Goal: Task Accomplishment & Management: Complete application form

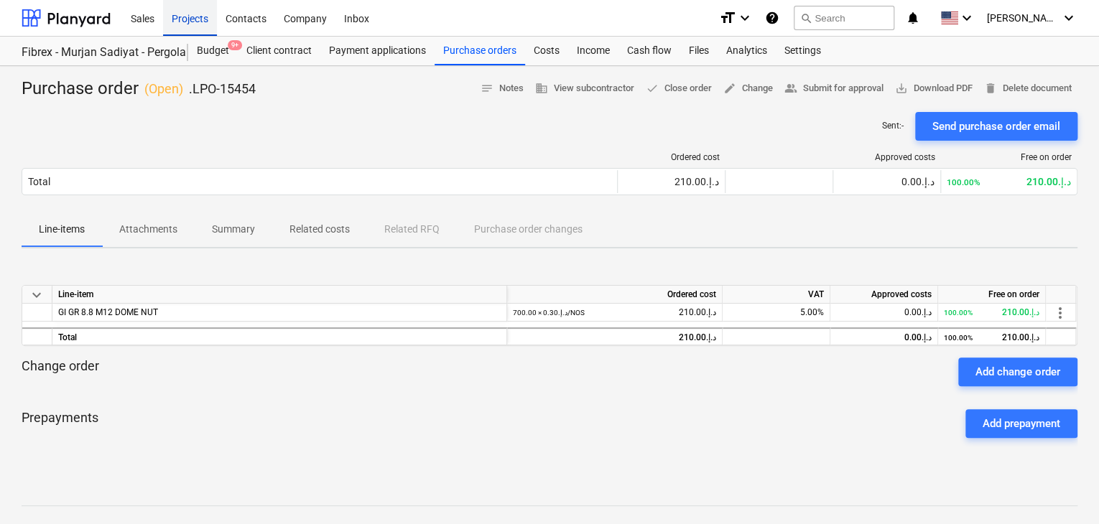
click at [198, 22] on div "Projects" at bounding box center [190, 17] width 54 height 37
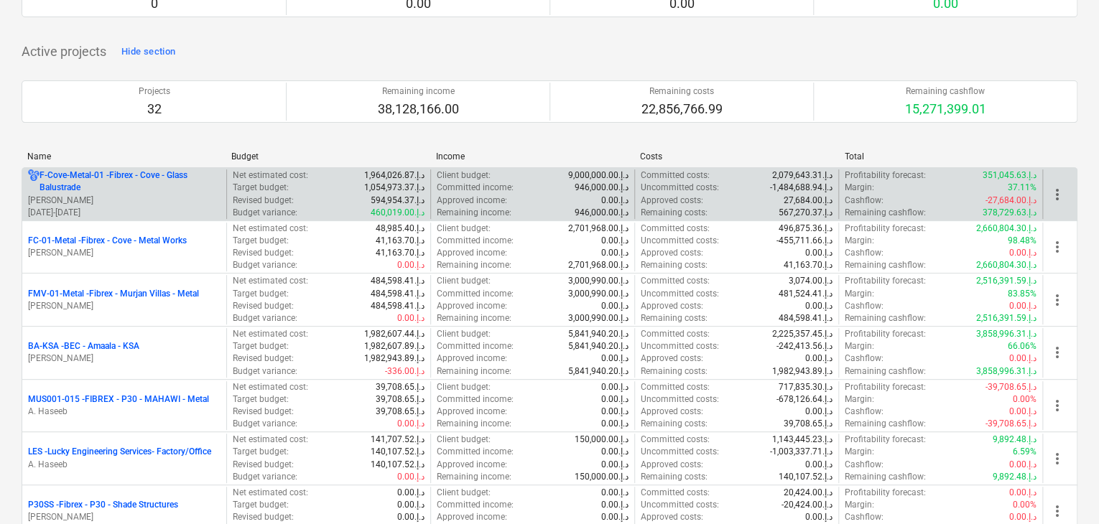
scroll to position [216, 0]
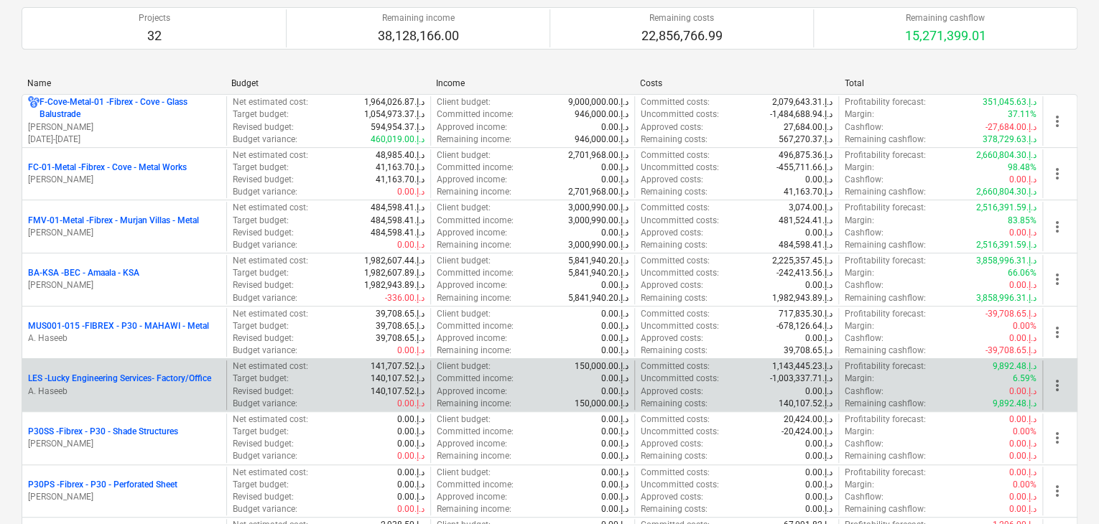
click at [144, 391] on p "A. Haseeb" at bounding box center [124, 392] width 193 height 12
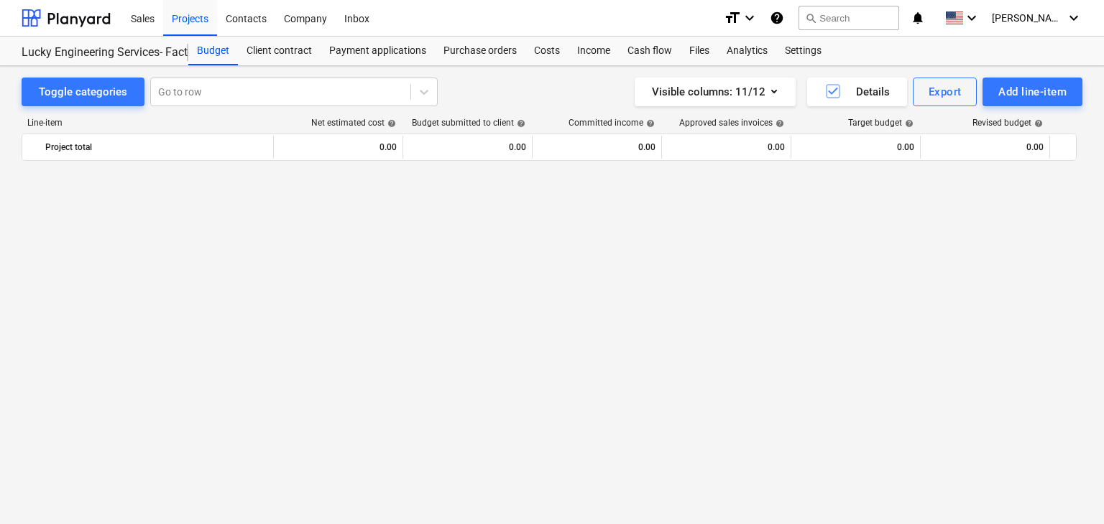
scroll to position [34503, 0]
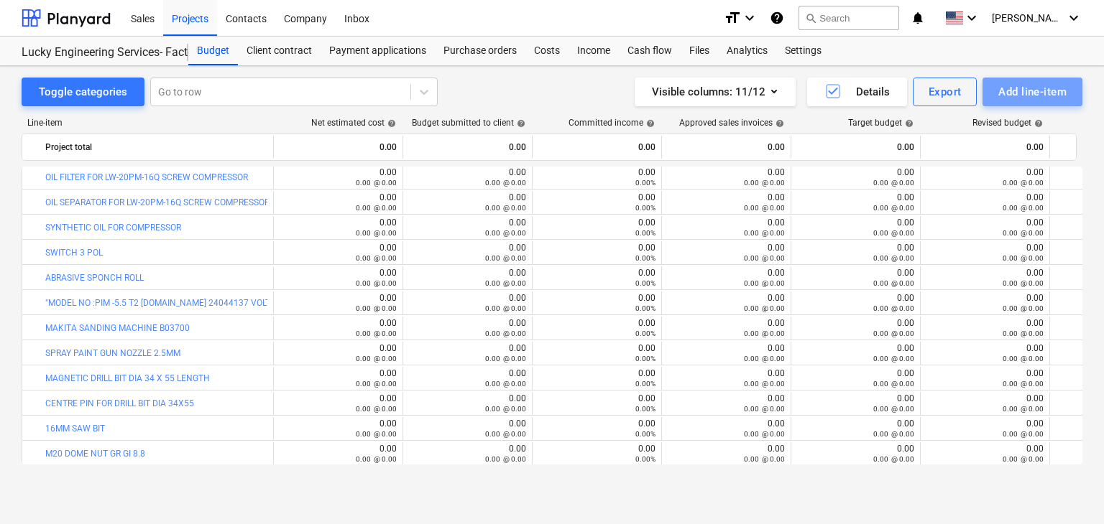
click at [1025, 87] on div "Add line-item" at bounding box center [1032, 92] width 68 height 19
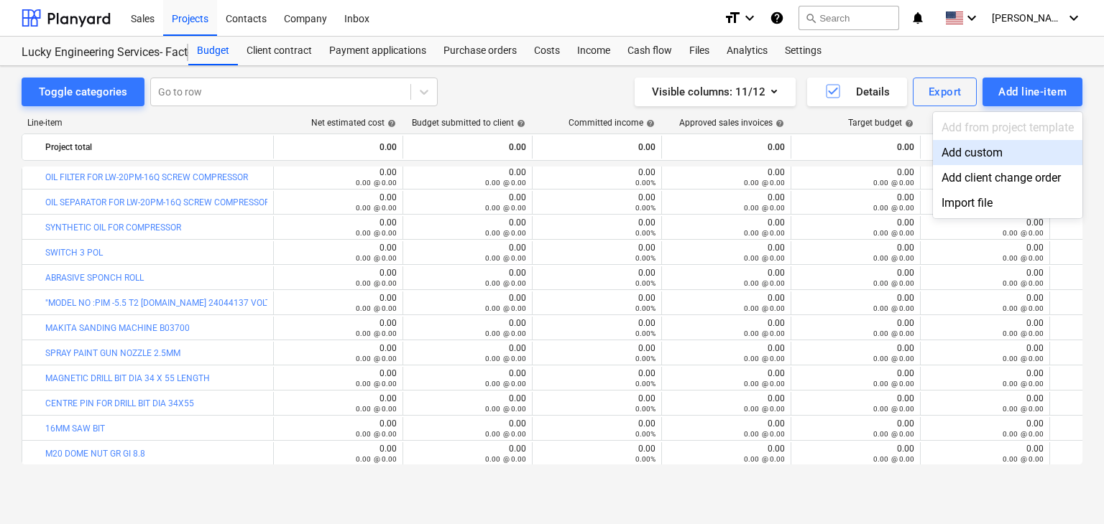
click at [994, 149] on div "Add custom" at bounding box center [1007, 152] width 149 height 25
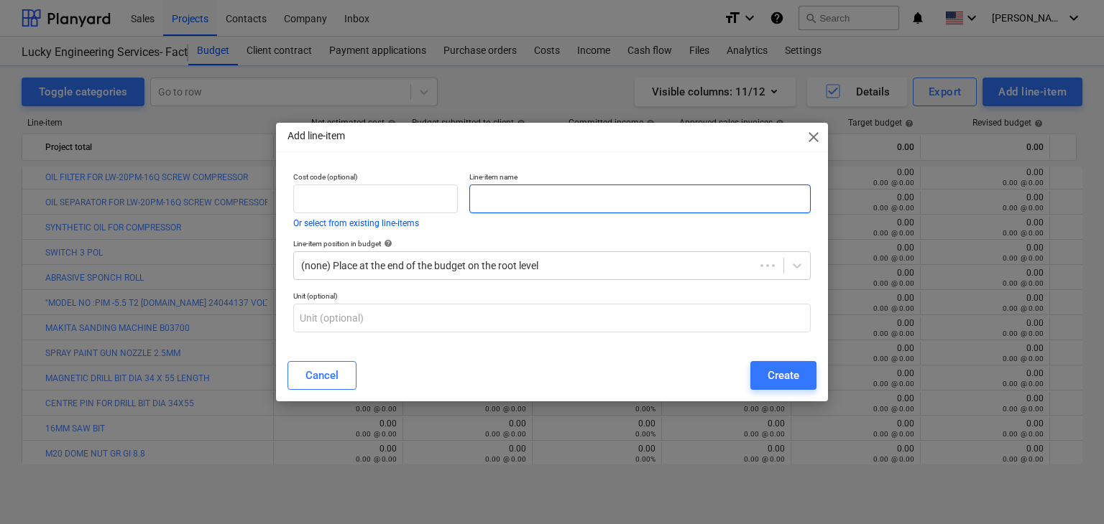
click at [555, 203] on input "text" at bounding box center [639, 199] width 341 height 29
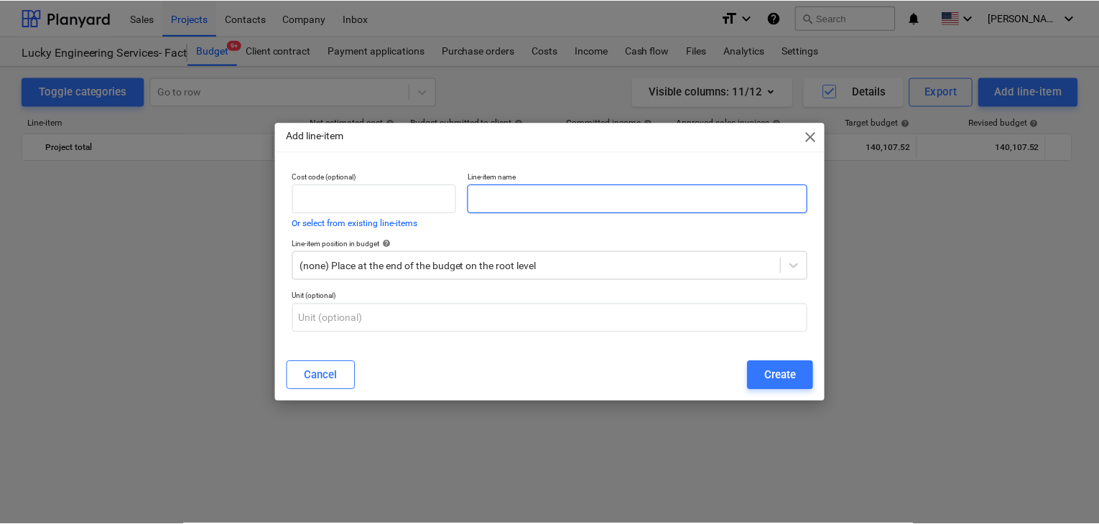
scroll to position [34503, 0]
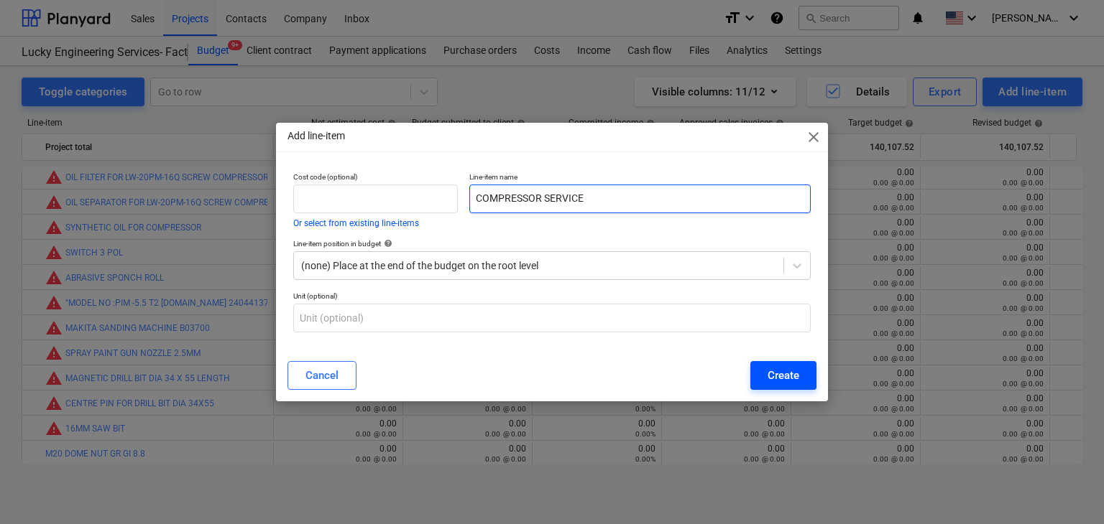
type input "COMPRESSOR SERVICE"
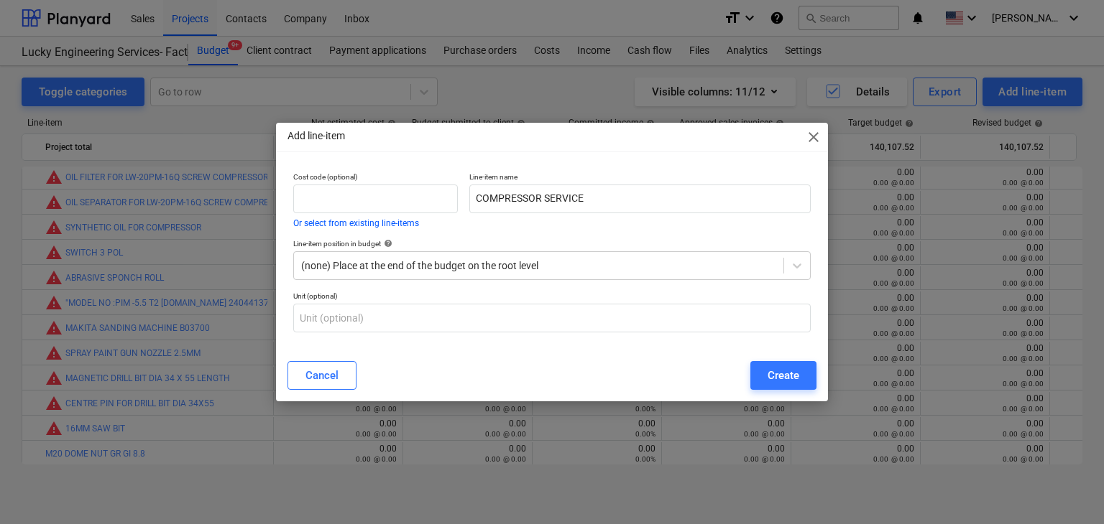
click at [795, 378] on div "Create" at bounding box center [783, 375] width 32 height 19
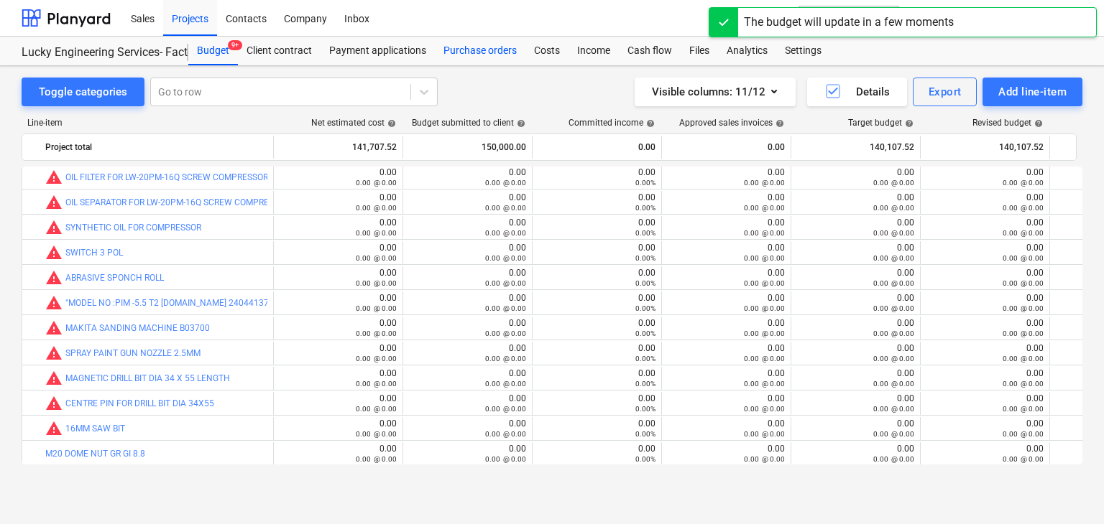
click at [466, 42] on div "Purchase orders" at bounding box center [480, 51] width 91 height 29
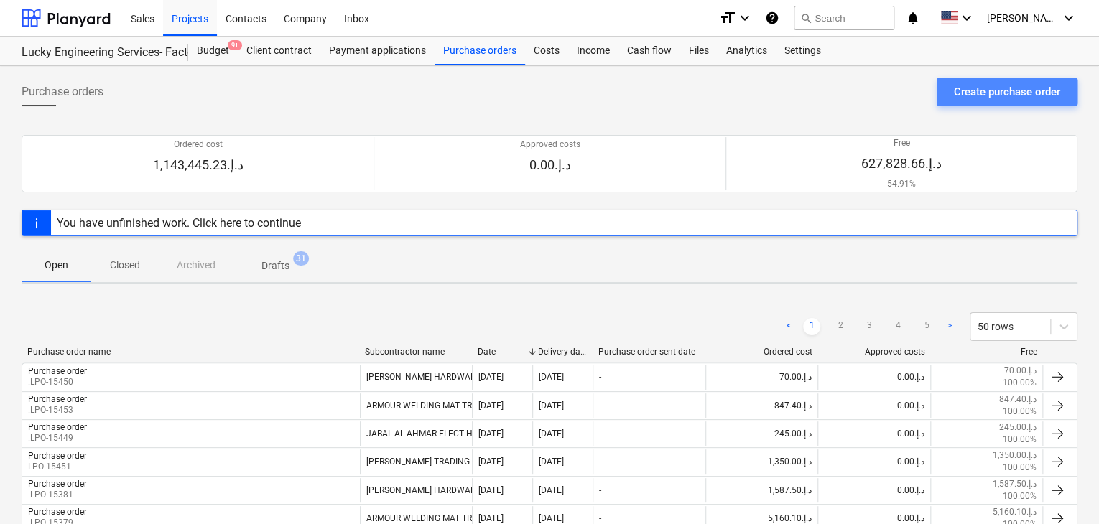
click at [989, 96] on div "Create purchase order" at bounding box center [1007, 92] width 106 height 19
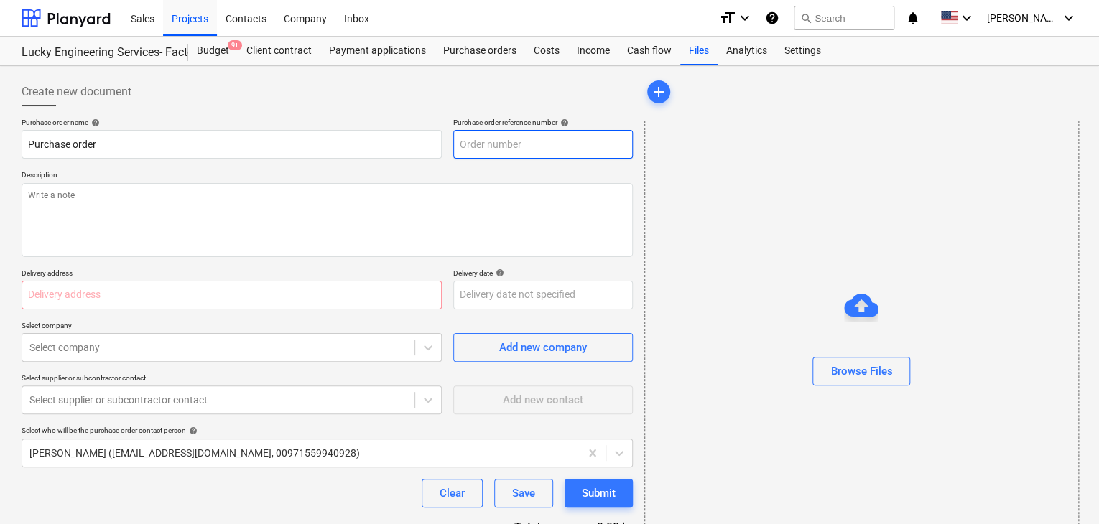
click at [494, 156] on input "text" at bounding box center [543, 144] width 180 height 29
type textarea "x"
type input "LES-PO-520"
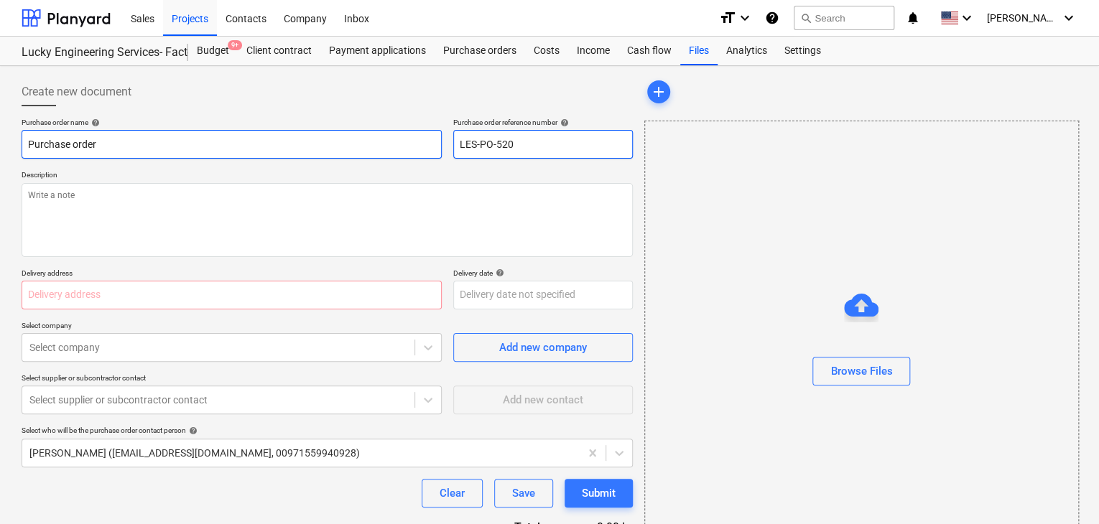
drag, startPoint x: 535, startPoint y: 144, endPoint x: 428, endPoint y: 136, distance: 106.6
click at [428, 136] on div "Purchase order name help Purchase order Purchase order reference number help LE…" at bounding box center [327, 138] width 611 height 41
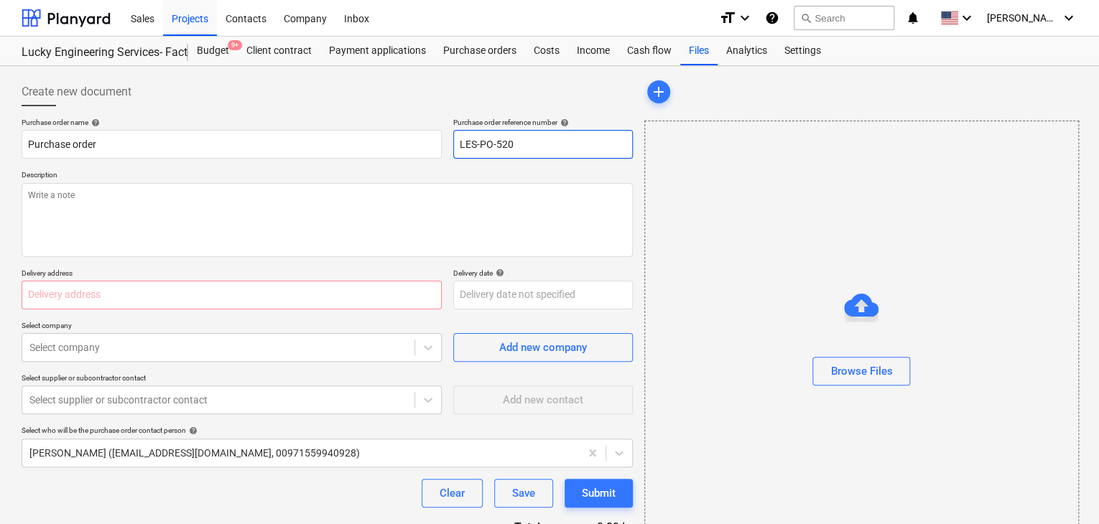
type textarea "x"
type input "."
type textarea "x"
type input ".L"
type textarea "x"
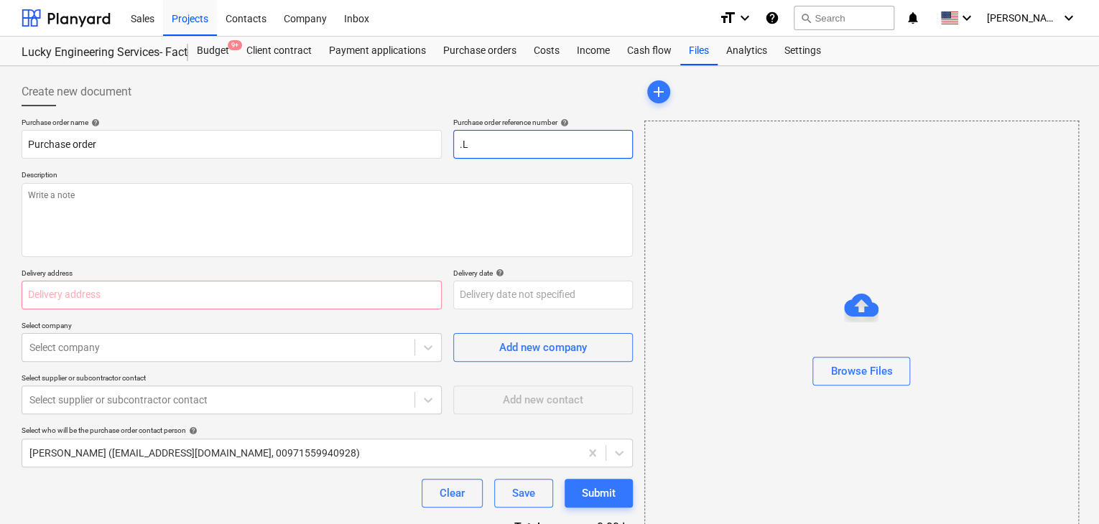
type input ".LP"
type textarea "x"
type input ".LPO"
type textarea "x"
type input ".LPO-"
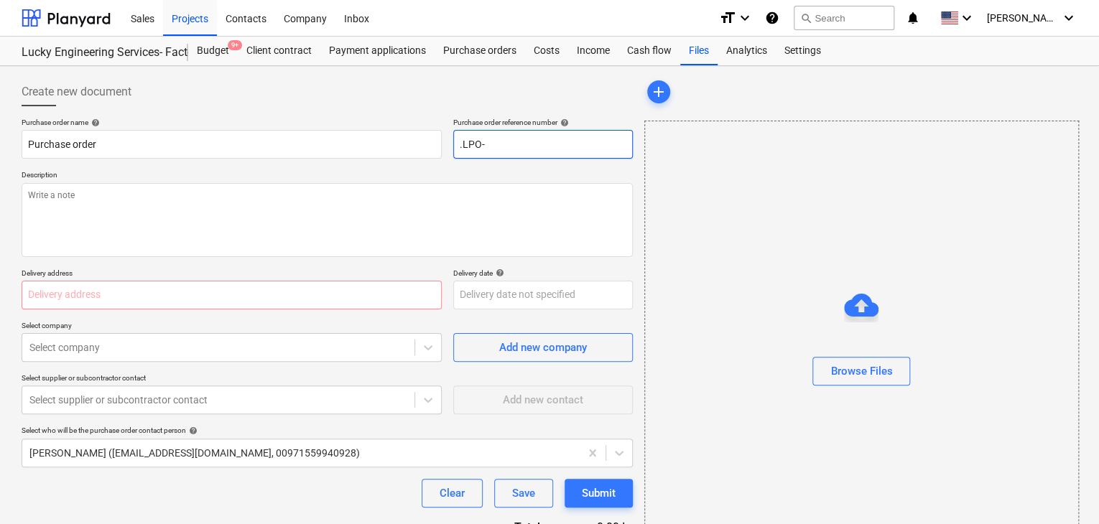
type textarea "x"
type input ".LPO-1"
type textarea "x"
type input ".LPO-15"
type textarea "x"
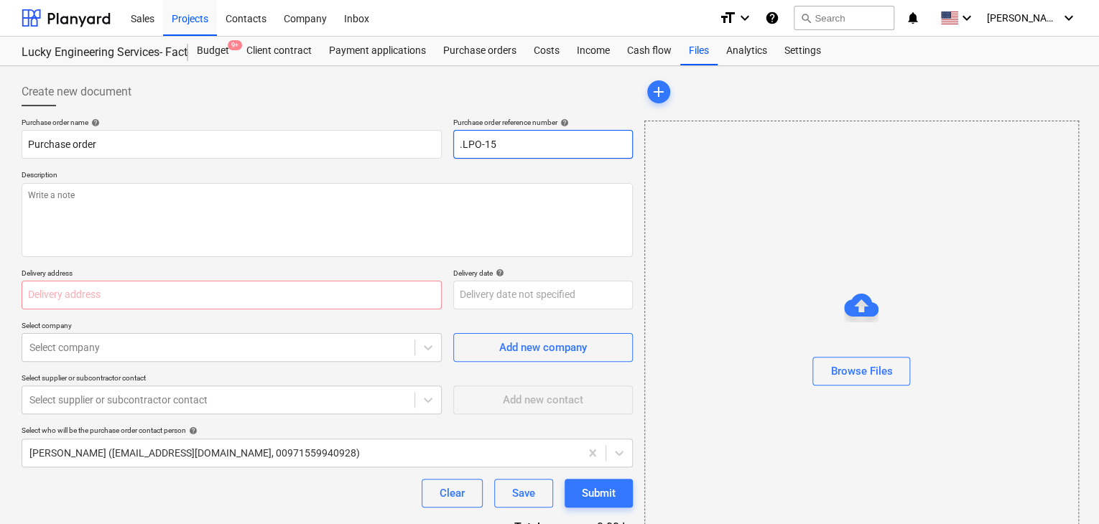
type input ".LPO-154"
type textarea "x"
type input ".LPO-1545"
type textarea "x"
type input ".LPO-15455"
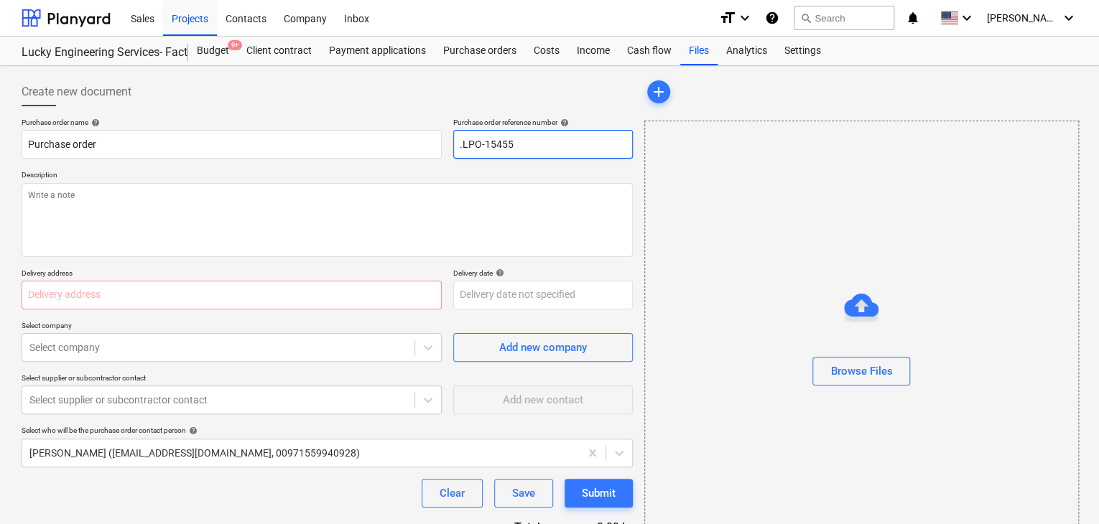
type textarea "x"
type input ".LPO-15455"
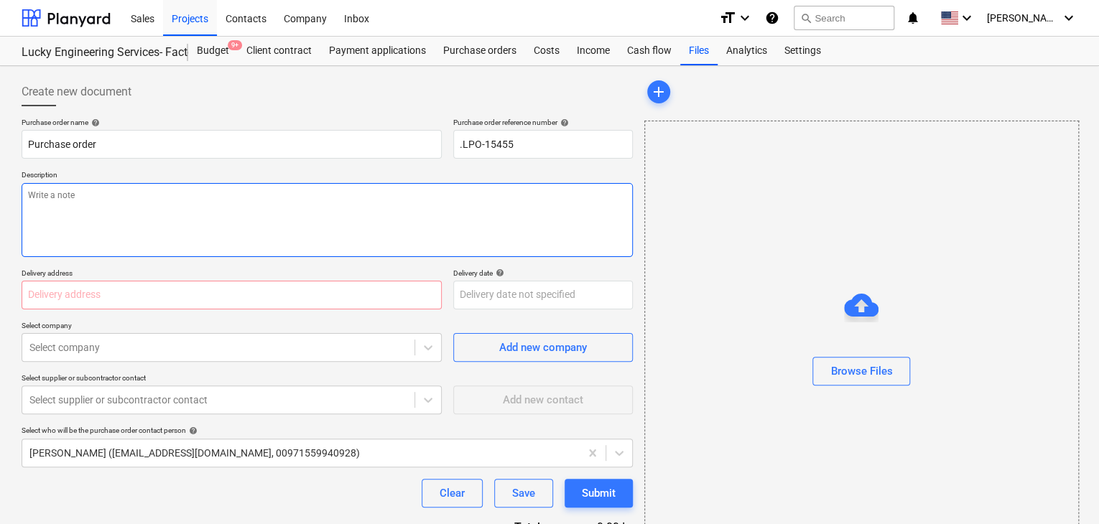
click at [111, 188] on textarea at bounding box center [327, 220] width 611 height 74
type textarea "x"
type textarea "0"
type textarea "x"
type textarea "02"
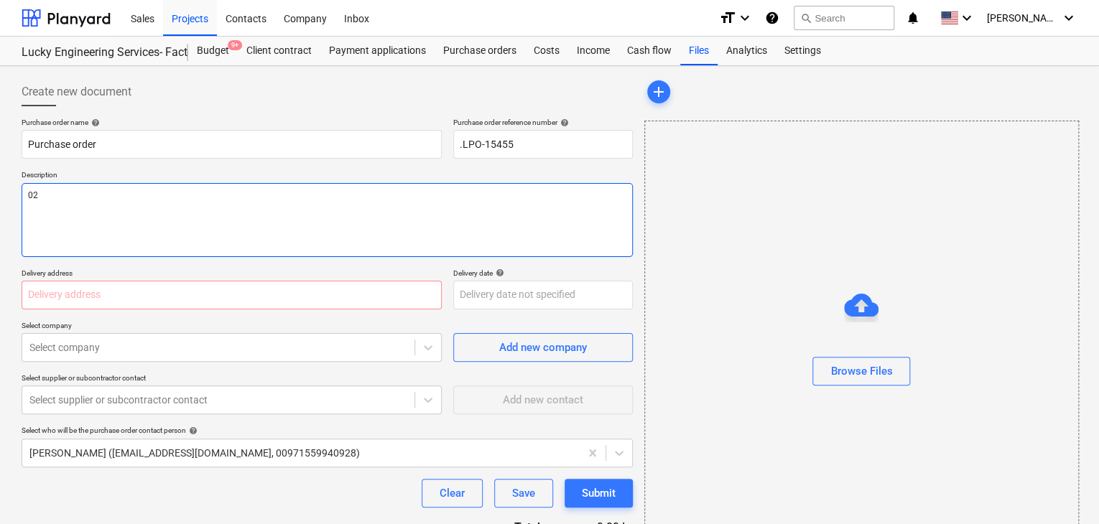
type textarea "x"
type textarea "02/"
type textarea "x"
type textarea "02/S"
type textarea "x"
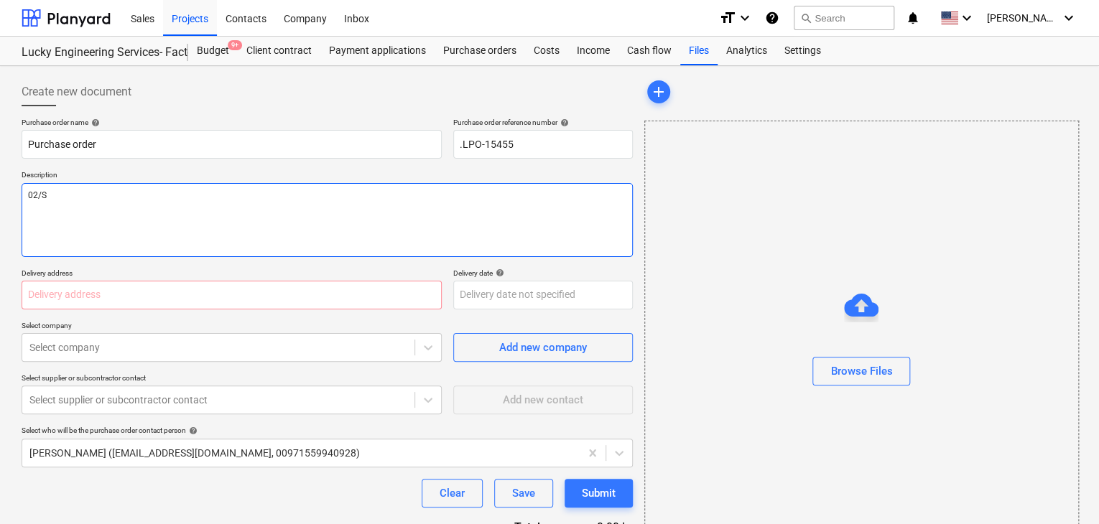
type textarea "02/SE"
type textarea "x"
type textarea "02/SEP"
type textarea "x"
type textarea "02/SEP/"
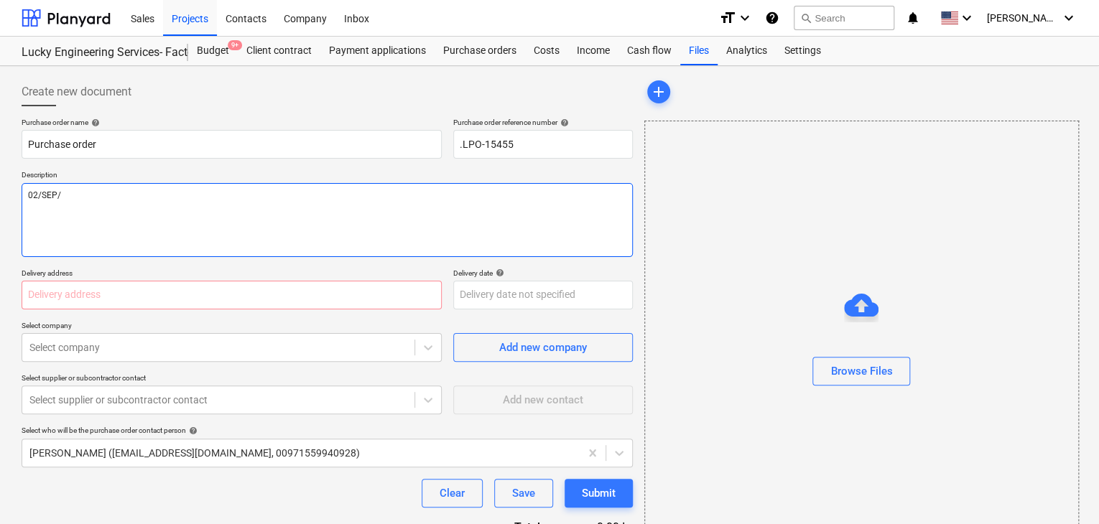
type textarea "x"
type textarea "02/[DATE]"
type textarea "x"
type textarea "[DATE]"
type textarea "x"
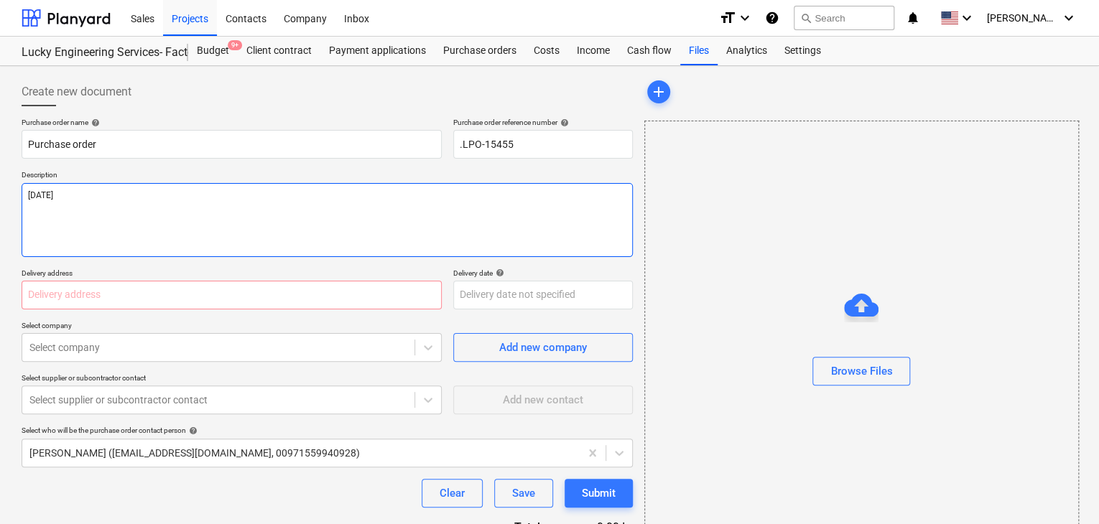
type textarea "[DATE]"
type textarea "x"
type textarea "[DATE]"
click at [69, 299] on input "text" at bounding box center [232, 295] width 420 height 29
type textarea "x"
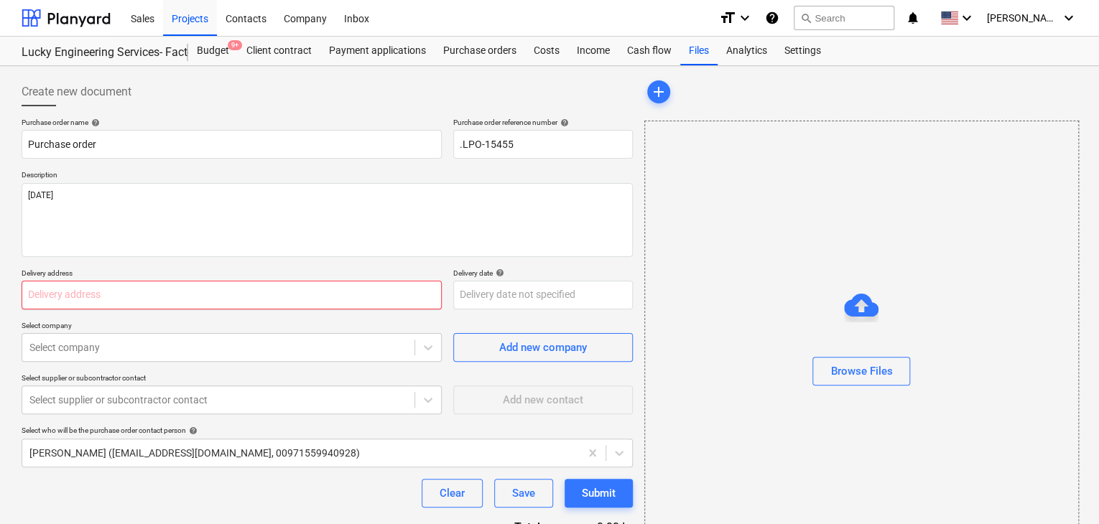
type input "L"
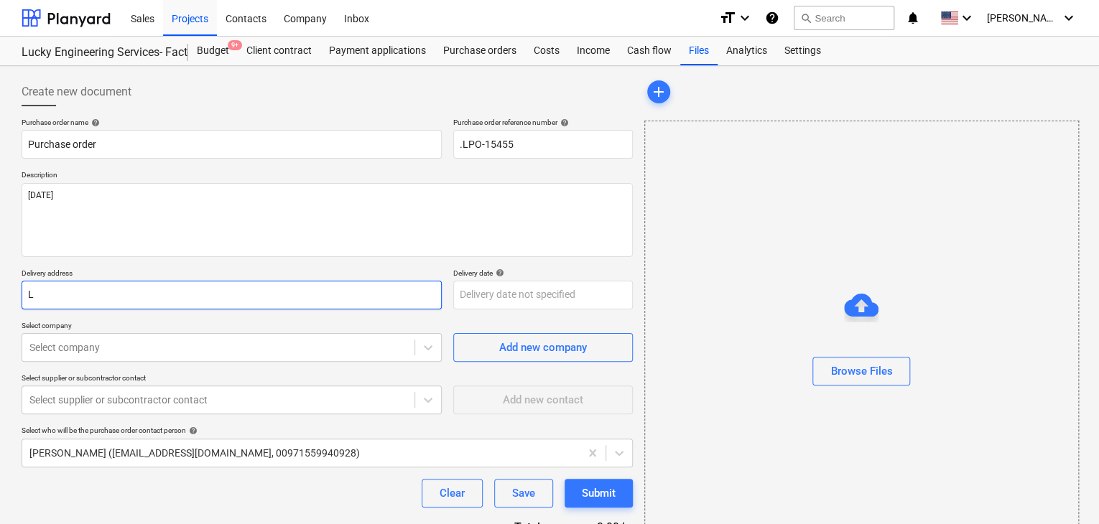
type textarea "x"
type input "LU"
type textarea "x"
type input "LUC"
type textarea "x"
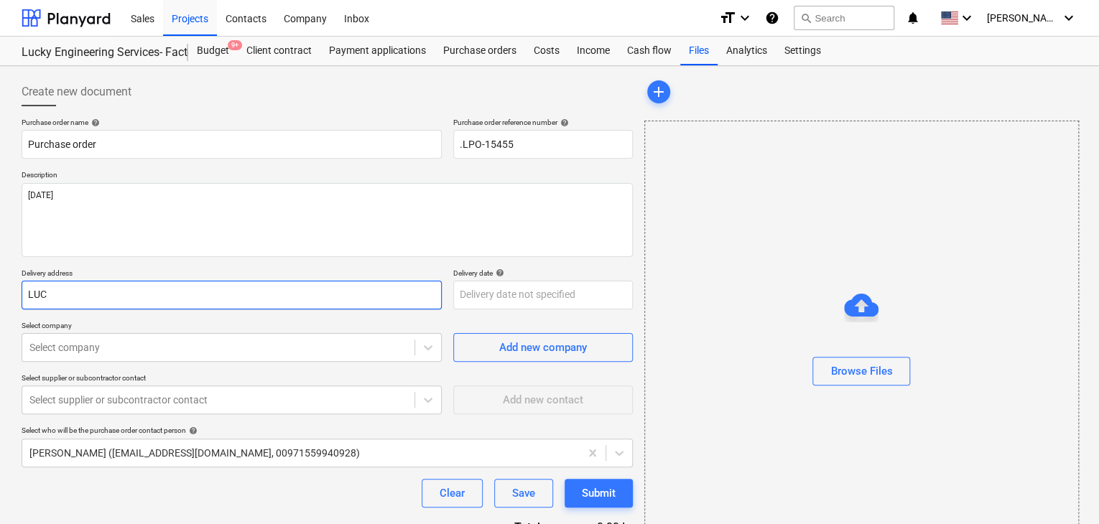
type input "LUCK"
type textarea "x"
type input "LUCKY"
type textarea "x"
type input "LUCKY E"
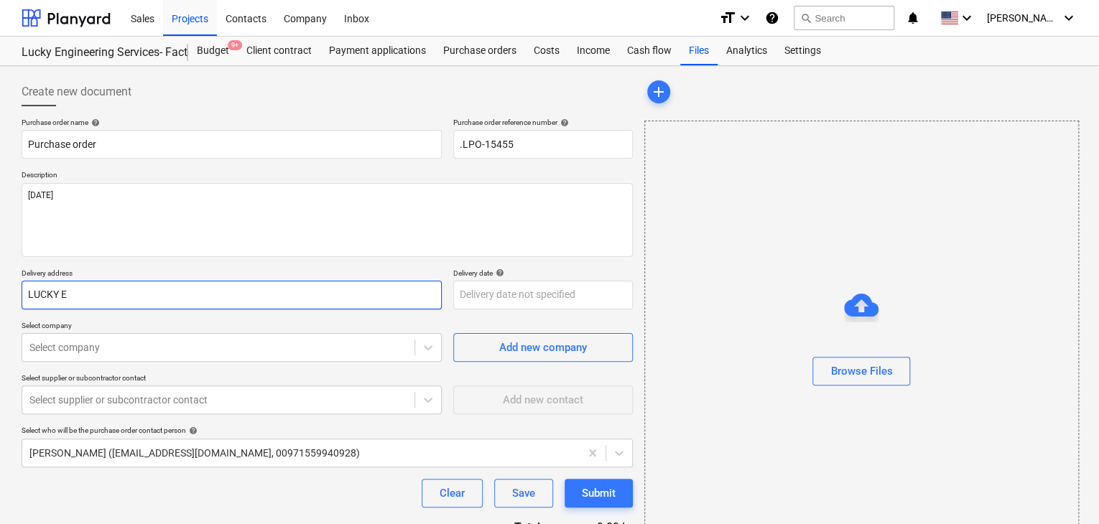
type textarea "x"
type input "LUCKY EN"
type textarea "x"
type input "LUCKY ENG"
type textarea "x"
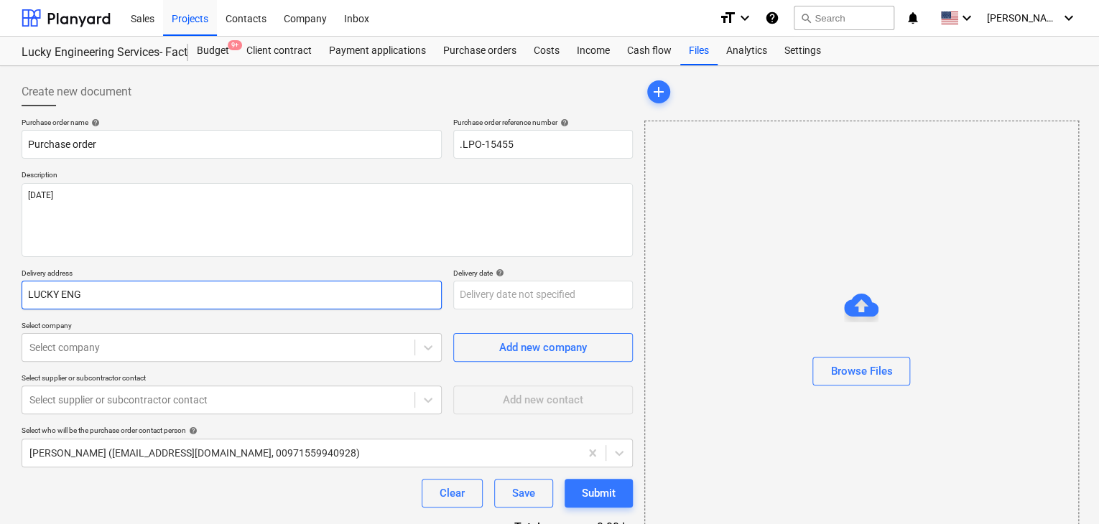
type input "LUCKY ENGI"
type textarea "x"
type input "LUCKY ENGIN"
type textarea "x"
type input "LUCKY ENGINE"
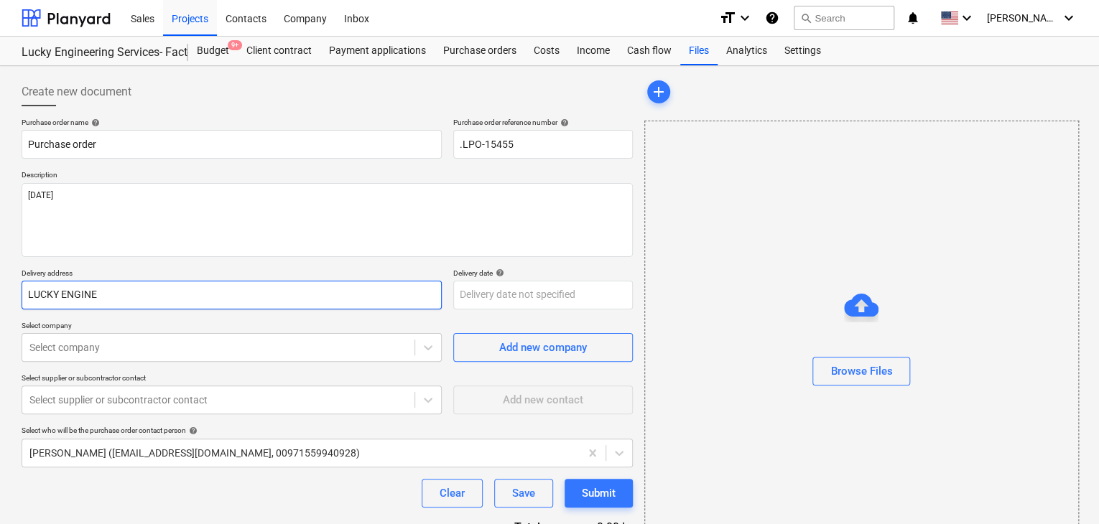
type textarea "x"
type input "LUCKY ENGINEE"
type textarea "x"
type input "LUCKY ENGINEER"
type textarea "x"
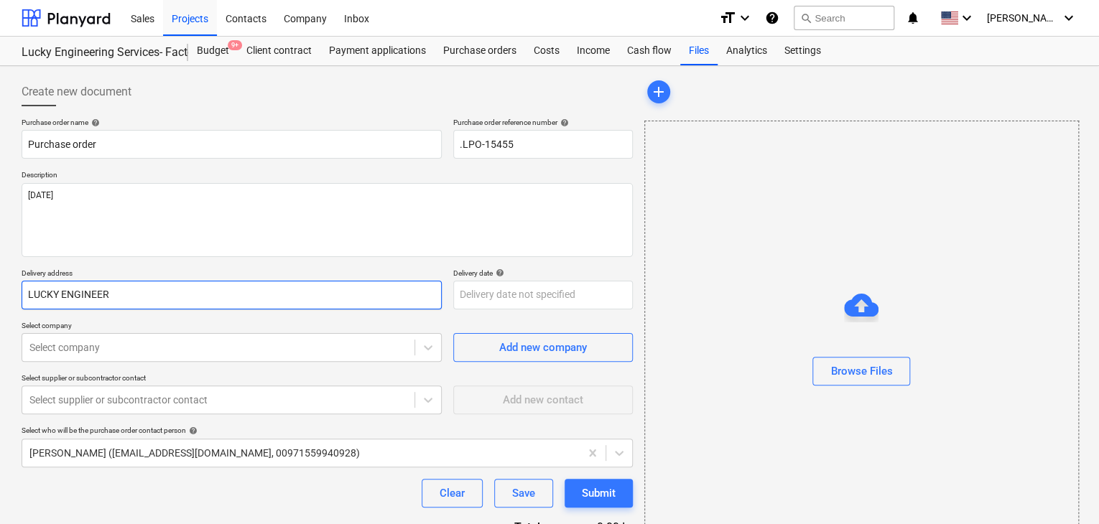
type input "LUCKY ENGINEERI"
type textarea "x"
type input "LUCKY ENGINEERIN"
type textarea "x"
type input "LUCKY ENGINEERING"
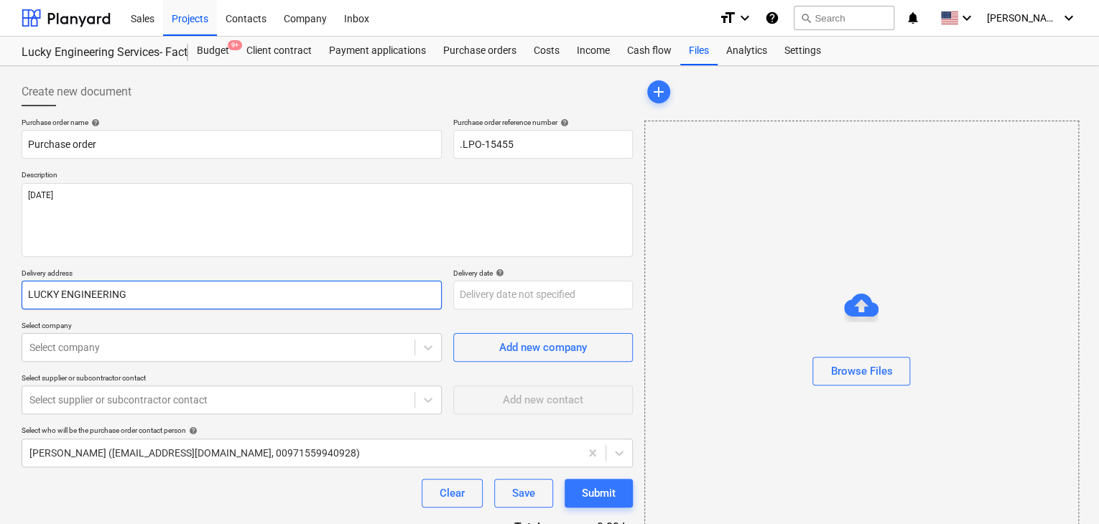
type textarea "x"
type input "LUCKY ENGINEERING"
type textarea "x"
type input "LUCKY ENGINEERING S"
type textarea "x"
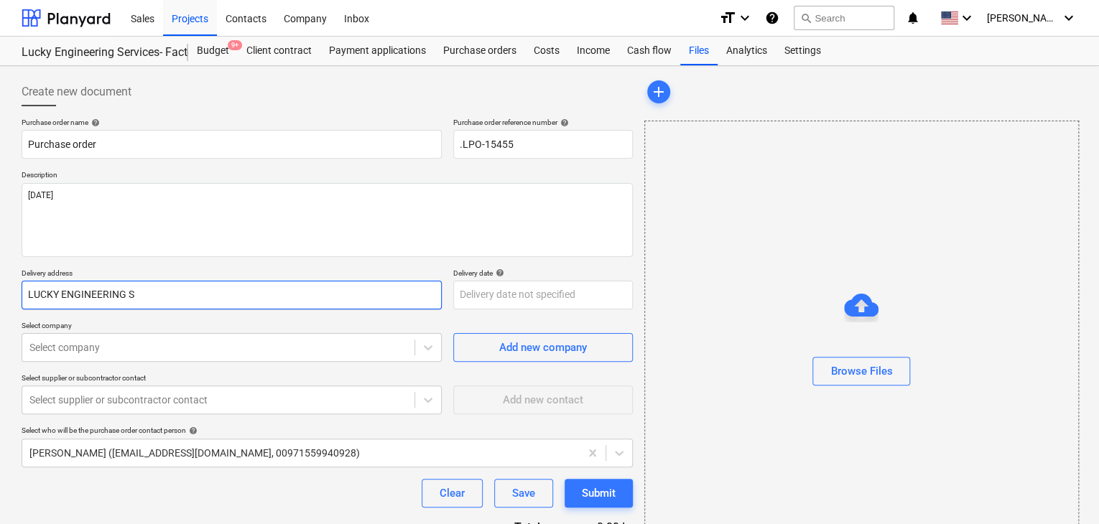
type input "LUCKY ENGINEERING SE"
type textarea "x"
type input "LUCKY ENGINEERING SER"
type textarea "x"
type input "LUCKY ENGINEERING SERV"
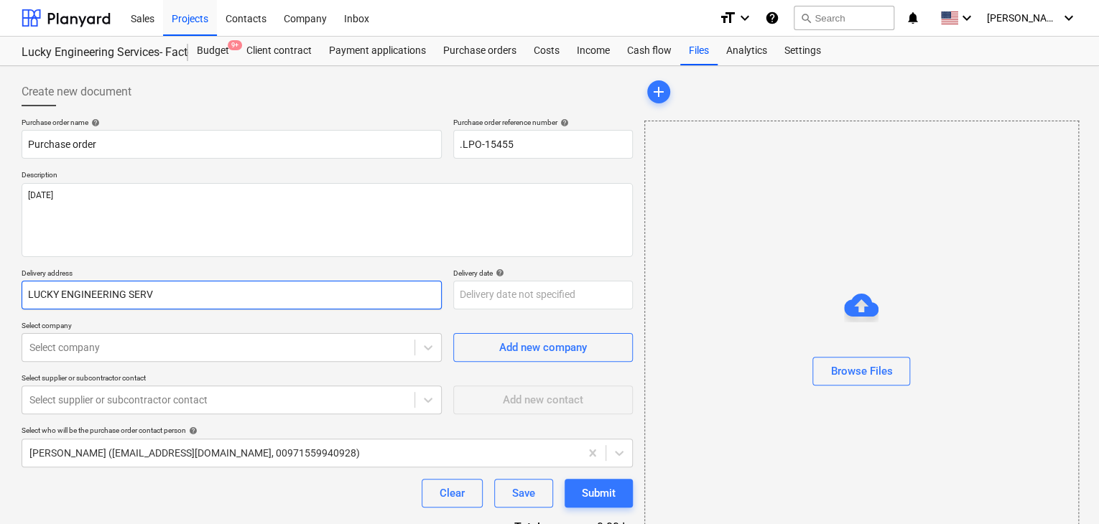
type textarea "x"
type input "LUCKY ENGINEERING SERVI"
type textarea "x"
type input "LUCKY ENGINEERING SERVIC"
type textarea "x"
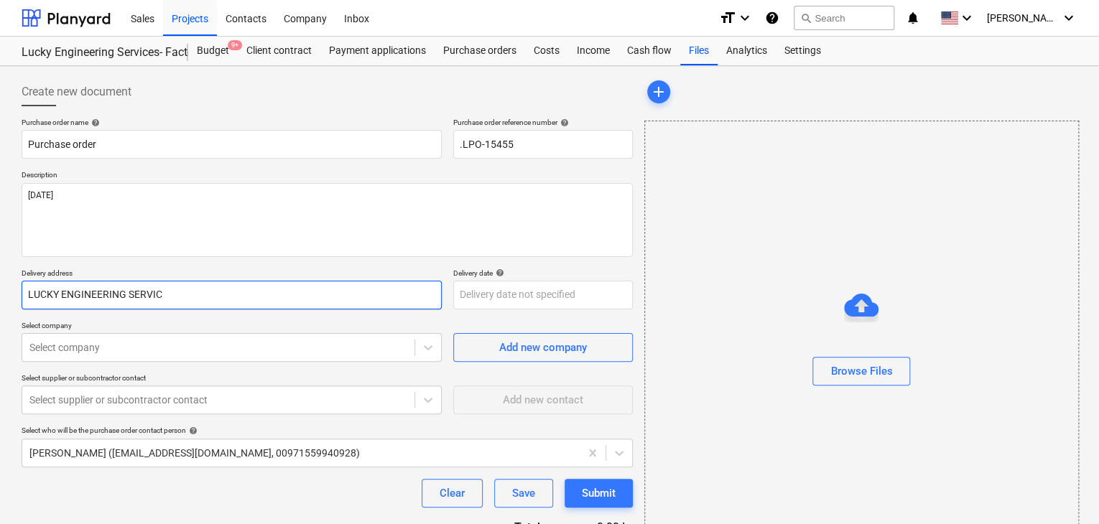
type input "LUCKY ENGINEERING SERVICE"
type textarea "x"
type input "LUCKY ENGINEERING SERVICES"
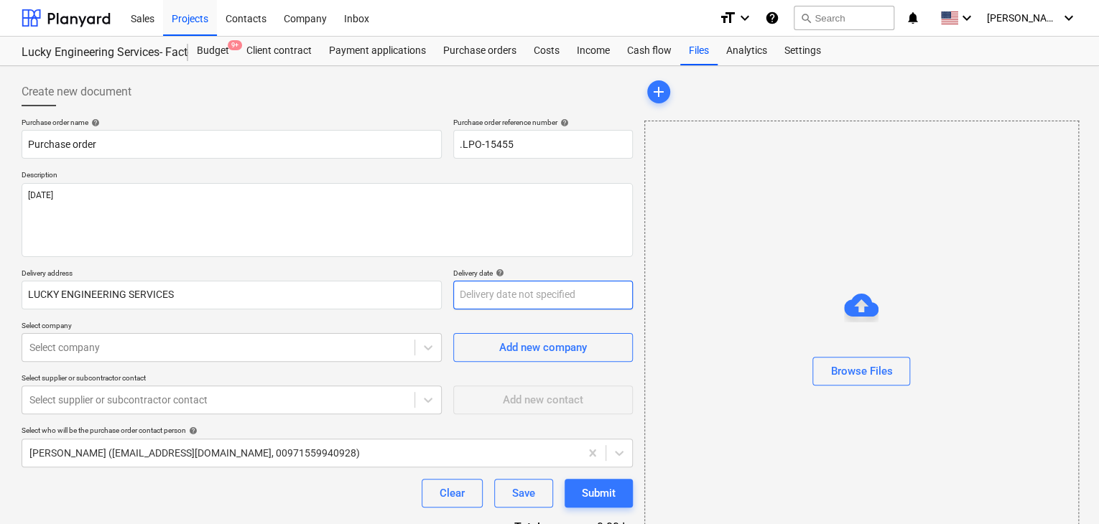
click at [470, 299] on body "Sales Projects Contacts Company Inbox format_size keyboard_arrow_down help sear…" at bounding box center [549, 262] width 1099 height 524
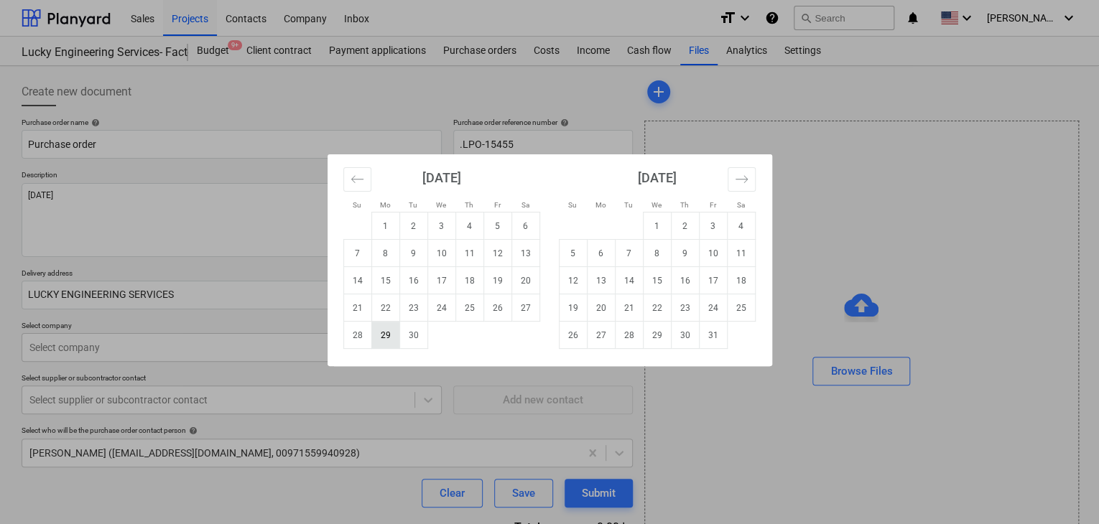
click at [380, 343] on td "29" at bounding box center [385, 335] width 28 height 27
type textarea "x"
type input "[DATE]"
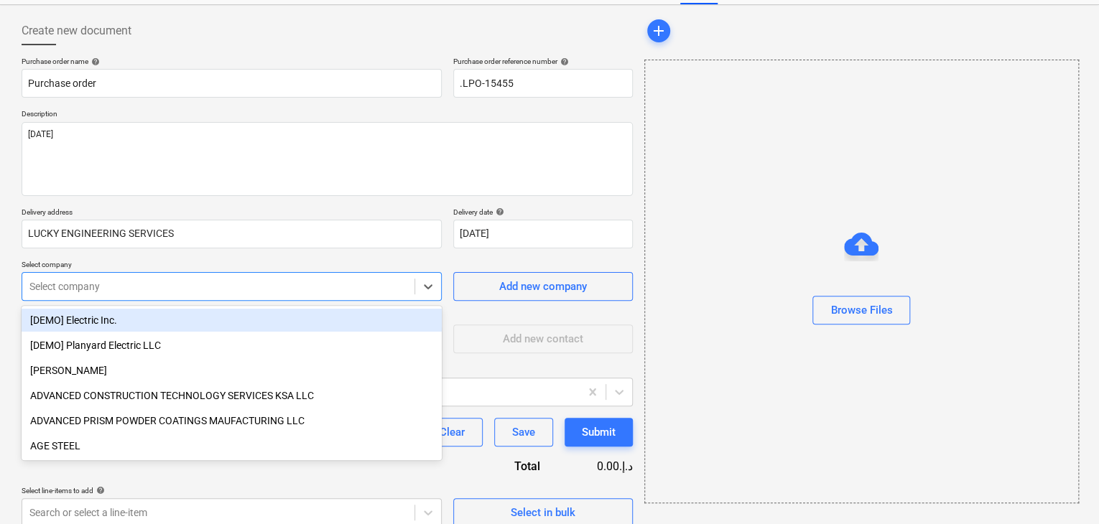
click at [124, 343] on body "Sales Projects Contacts Company Inbox format_size keyboard_arrow_down help sear…" at bounding box center [549, 201] width 1099 height 524
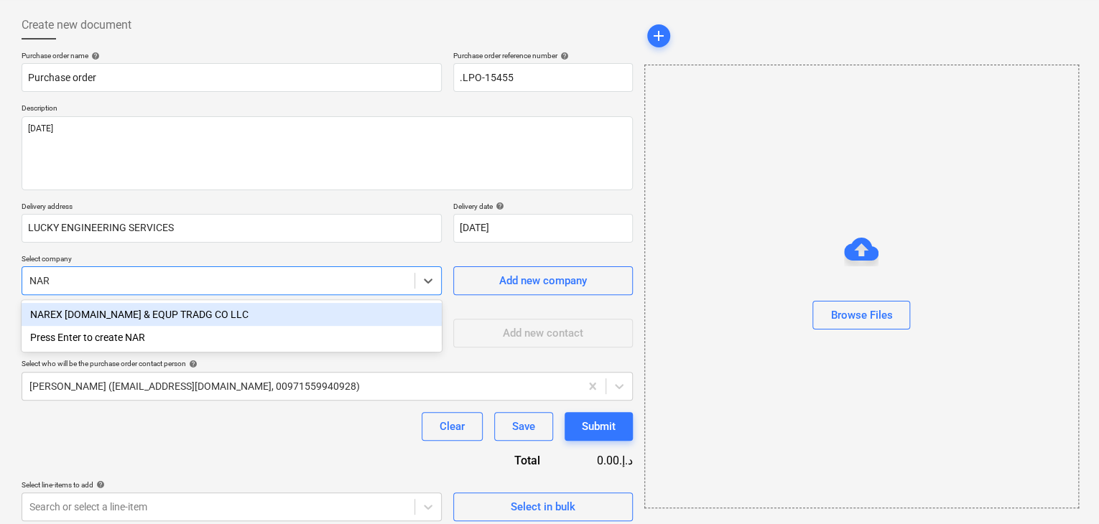
type input "NARE"
click at [132, 315] on div "NAREX [DOMAIN_NAME] & EQUP TRADG CO LLC" at bounding box center [232, 314] width 420 height 23
type textarea "x"
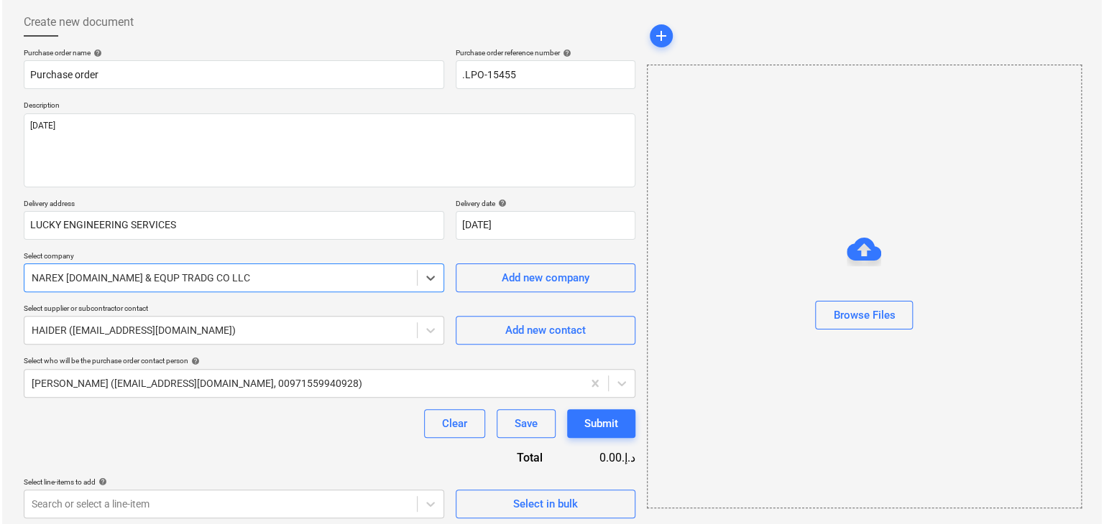
scroll to position [75, 0]
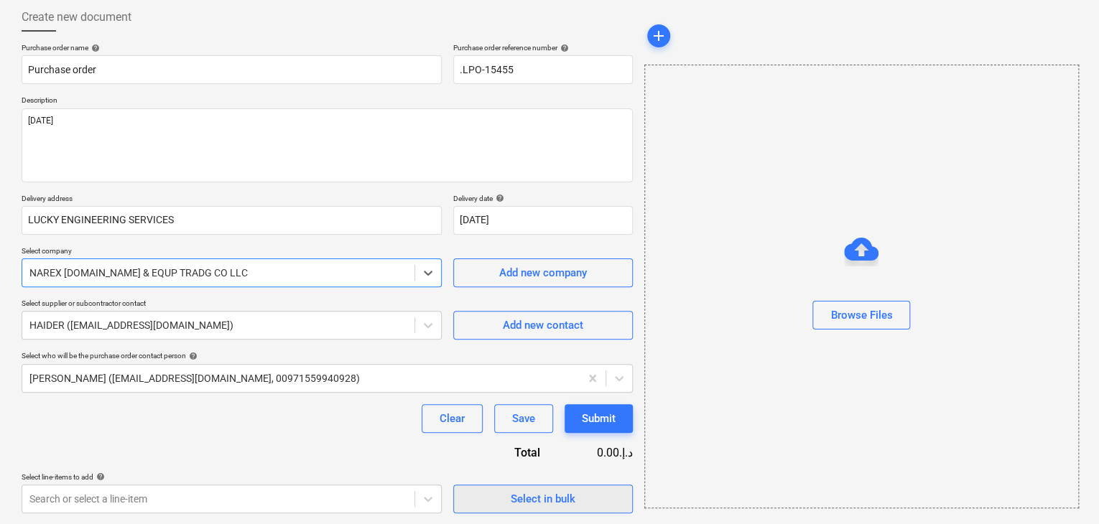
click at [491, 496] on span "Select in bulk" at bounding box center [543, 499] width 144 height 19
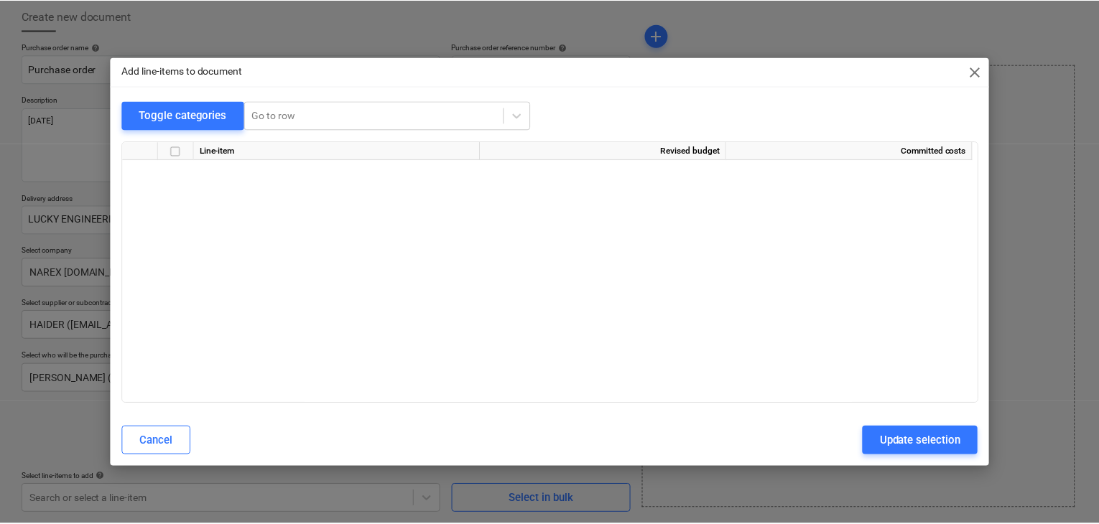
scroll to position [29106, 0]
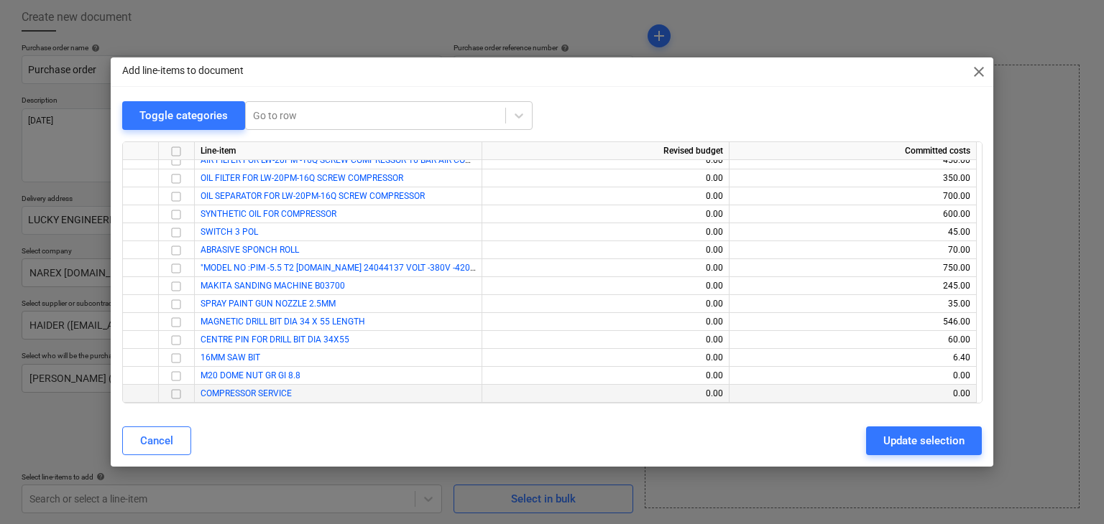
click at [180, 395] on input "checkbox" at bounding box center [175, 394] width 17 height 17
drag, startPoint x: 887, startPoint y: 437, endPoint x: 385, endPoint y: 385, distance: 504.1
click at [877, 438] on button "Update selection" at bounding box center [924, 441] width 116 height 29
type textarea "x"
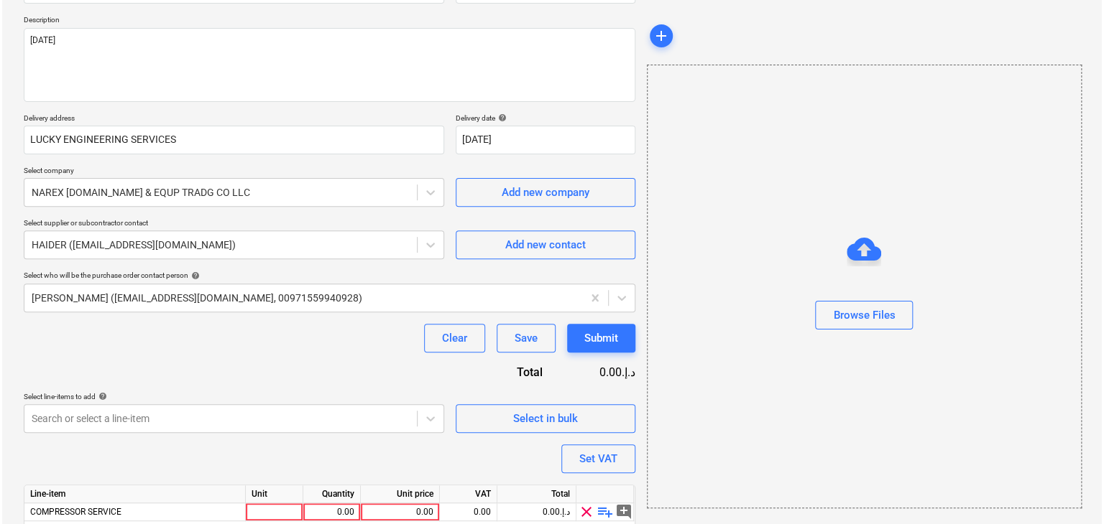
scroll to position [210, 0]
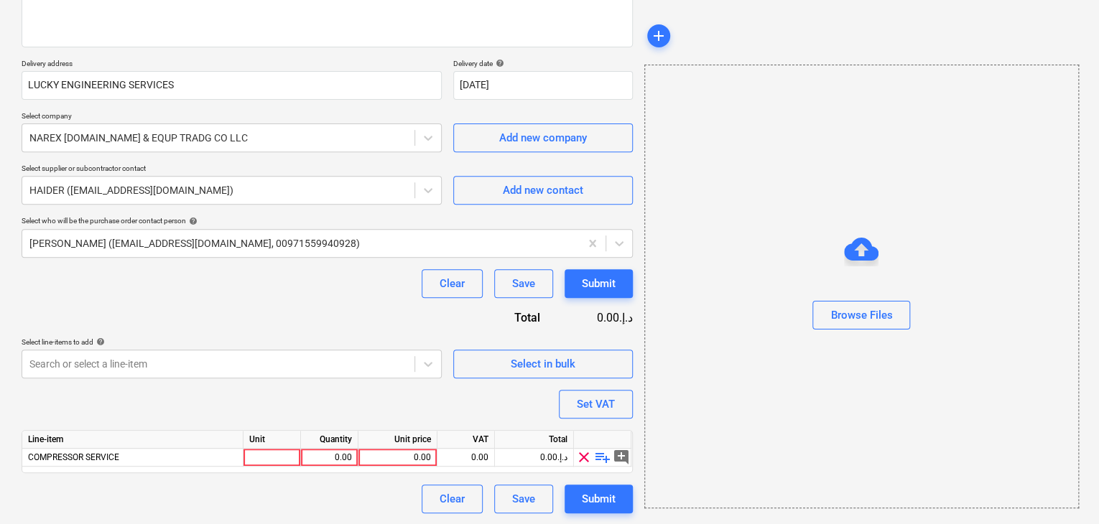
click at [249, 447] on div "Unit" at bounding box center [272, 440] width 57 height 18
drag, startPoint x: 250, startPoint y: 453, endPoint x: 249, endPoint y: 443, distance: 10.1
click at [250, 453] on div at bounding box center [272, 458] width 57 height 18
type input "LS"
type textarea "x"
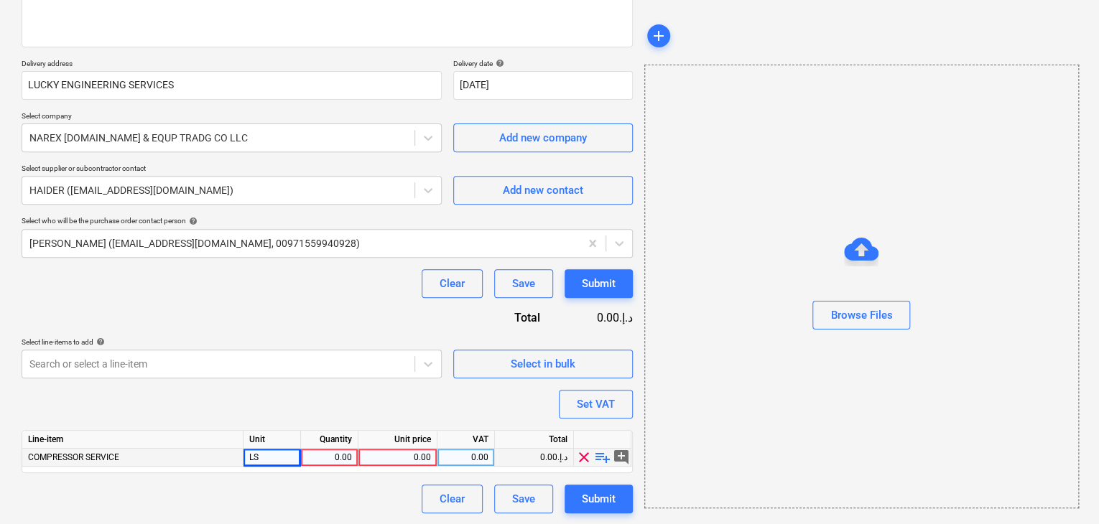
click at [350, 461] on div "0.00" at bounding box center [329, 458] width 45 height 18
type input "1"
type textarea "x"
click at [413, 453] on div "0.00" at bounding box center [397, 458] width 67 height 18
type input "2100"
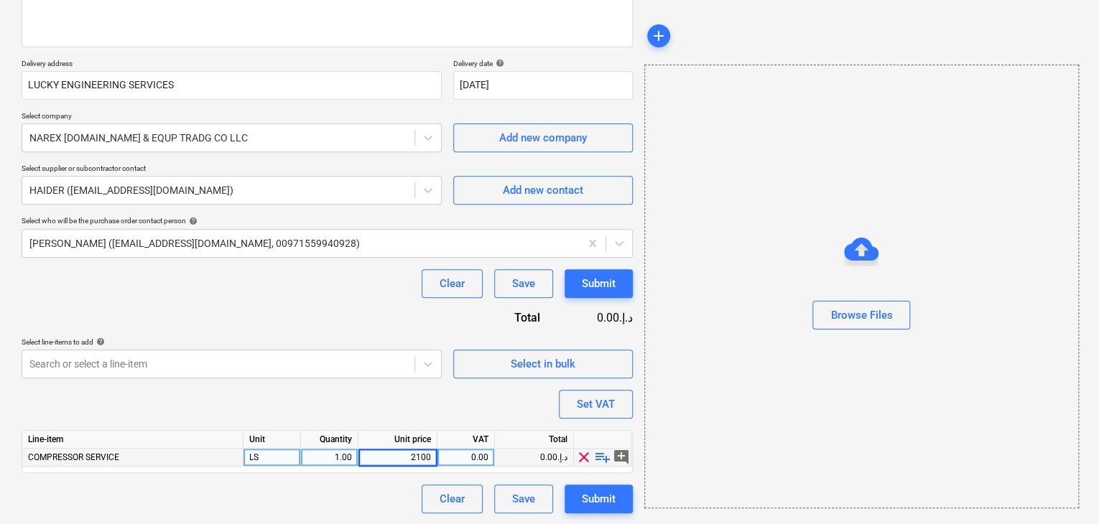
type textarea "x"
drag, startPoint x: 670, startPoint y: 355, endPoint x: 599, endPoint y: 407, distance: 87.8
click at [665, 357] on div "Browse Files" at bounding box center [861, 287] width 435 height 444
click at [594, 407] on div "Set VAT" at bounding box center [596, 404] width 38 height 19
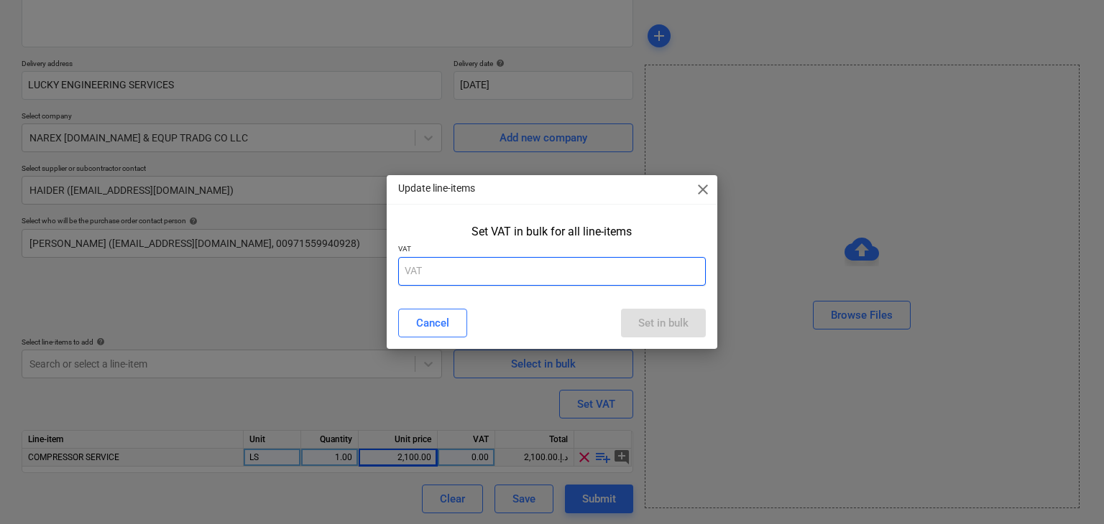
click at [435, 276] on input "text" at bounding box center [552, 271] width 308 height 29
type input "5"
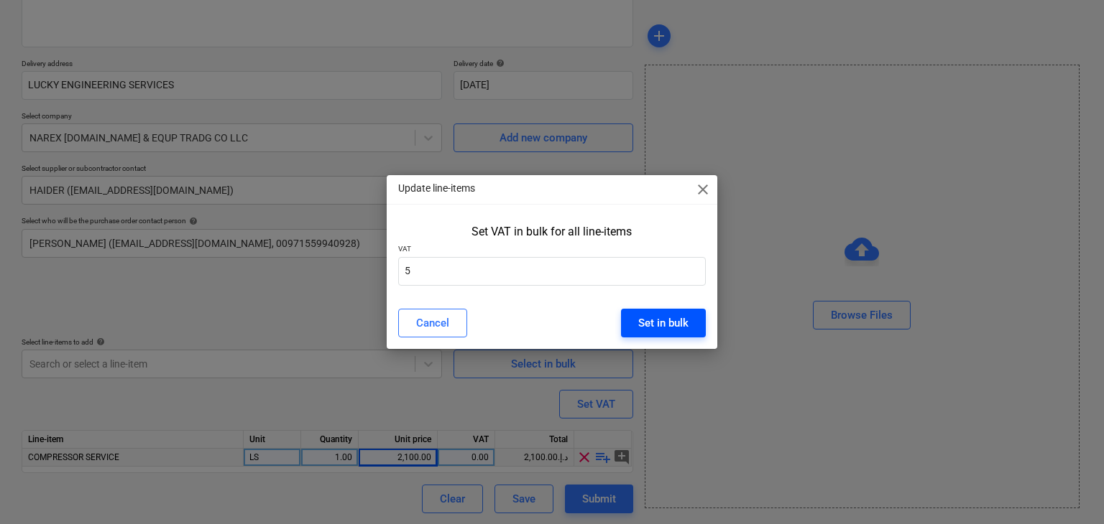
click at [626, 317] on button "Set in bulk" at bounding box center [663, 323] width 85 height 29
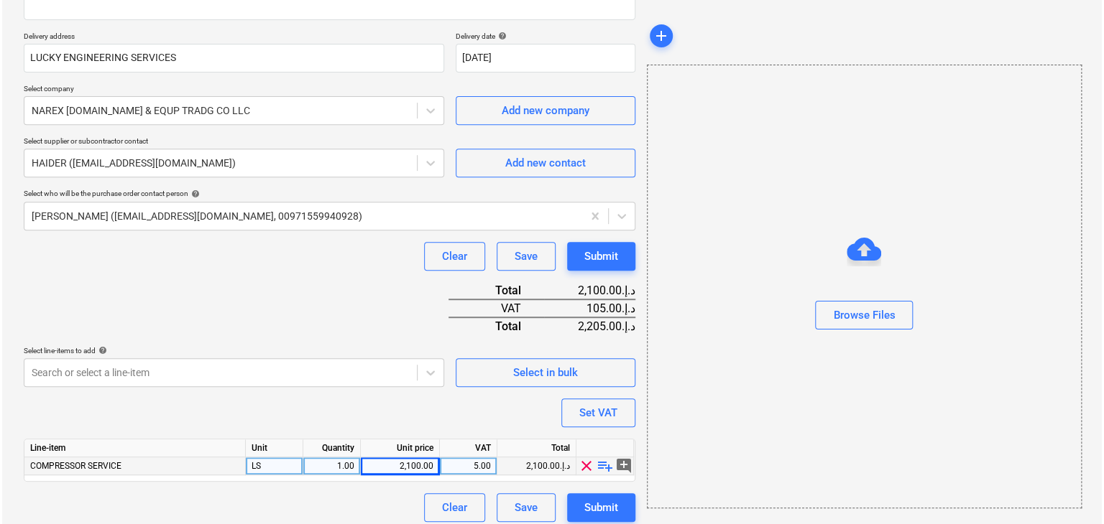
scroll to position [246, 0]
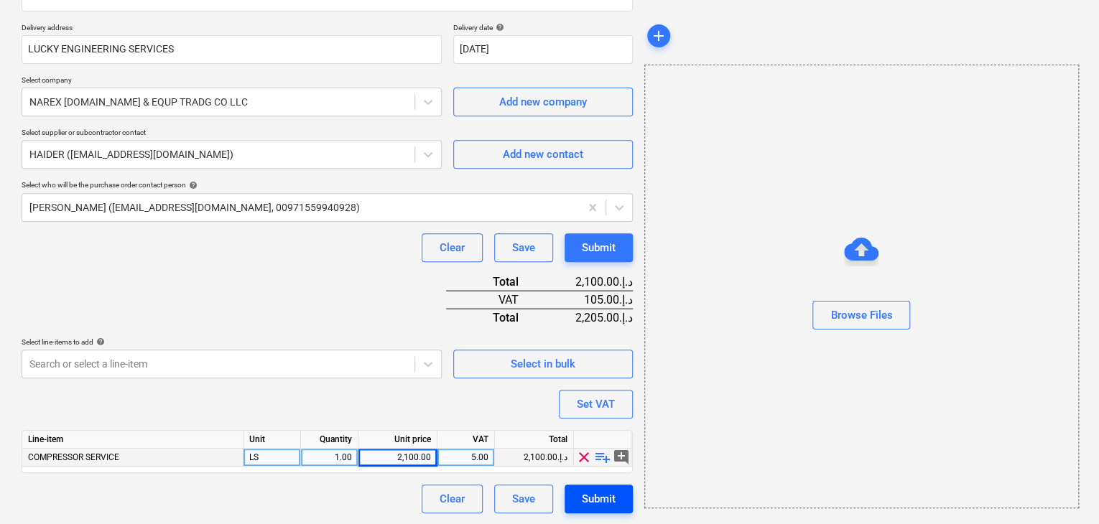
click at [588, 496] on div "Submit" at bounding box center [599, 499] width 34 height 19
type textarea "x"
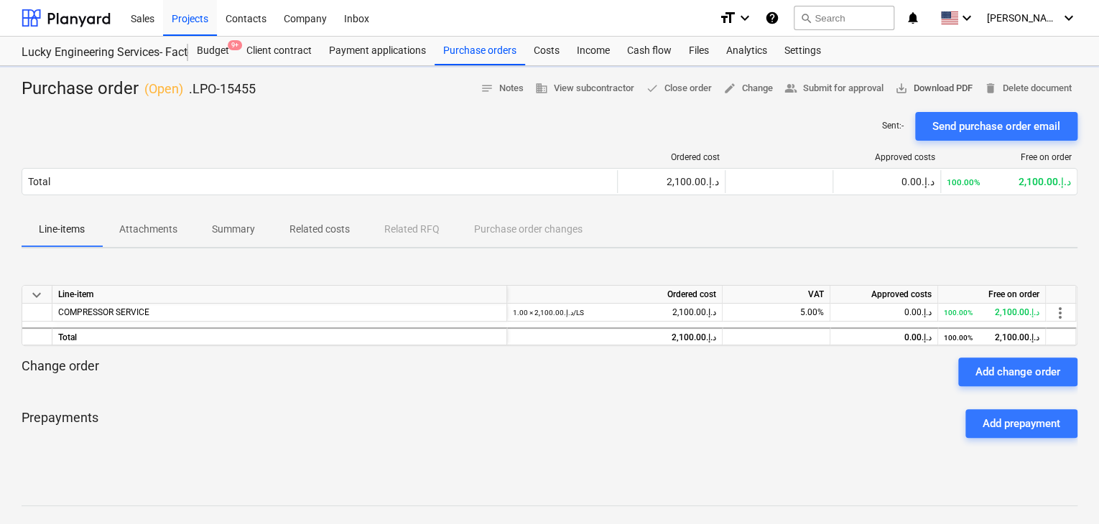
click at [963, 94] on span "save_alt Download PDF" at bounding box center [934, 88] width 78 height 17
click at [198, 17] on div "Projects" at bounding box center [190, 17] width 54 height 37
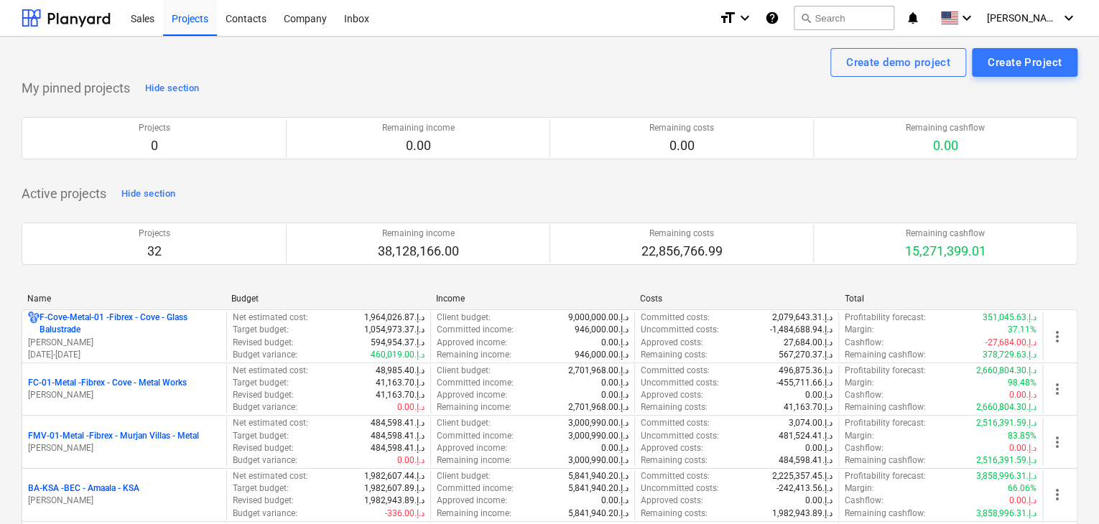
click at [139, 389] on p "[PERSON_NAME]" at bounding box center [124, 395] width 193 height 12
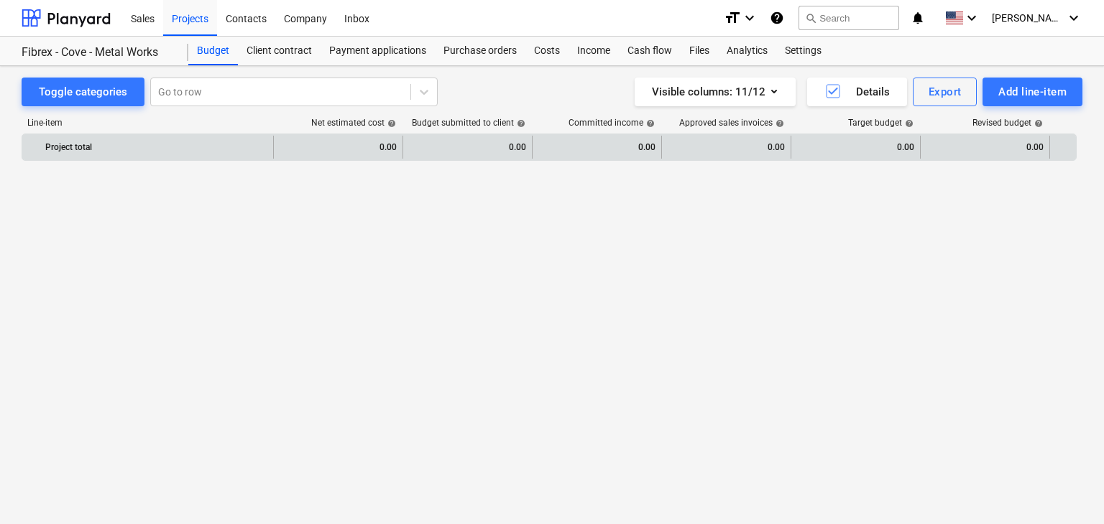
scroll to position [20243, 0]
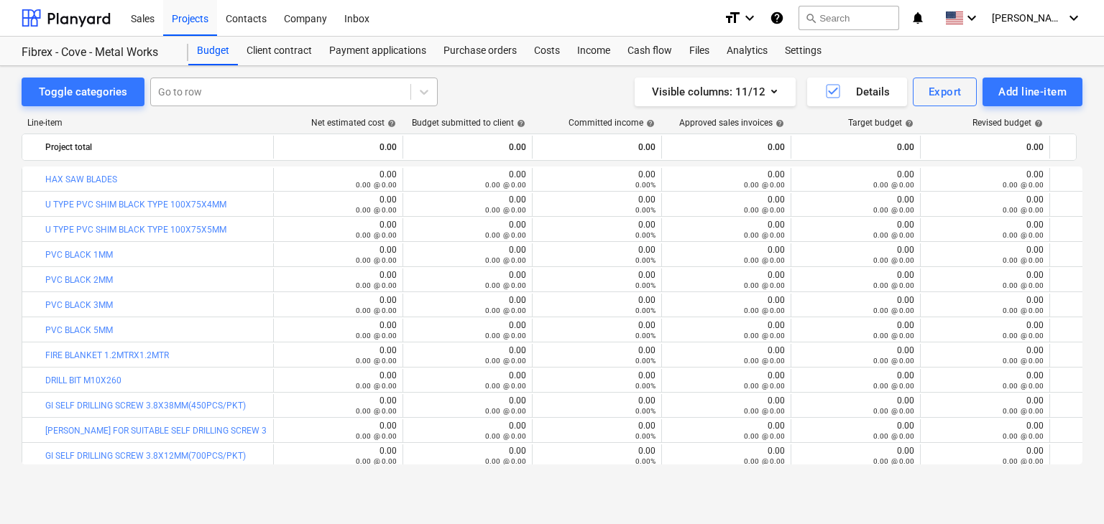
click at [188, 87] on div at bounding box center [280, 92] width 245 height 14
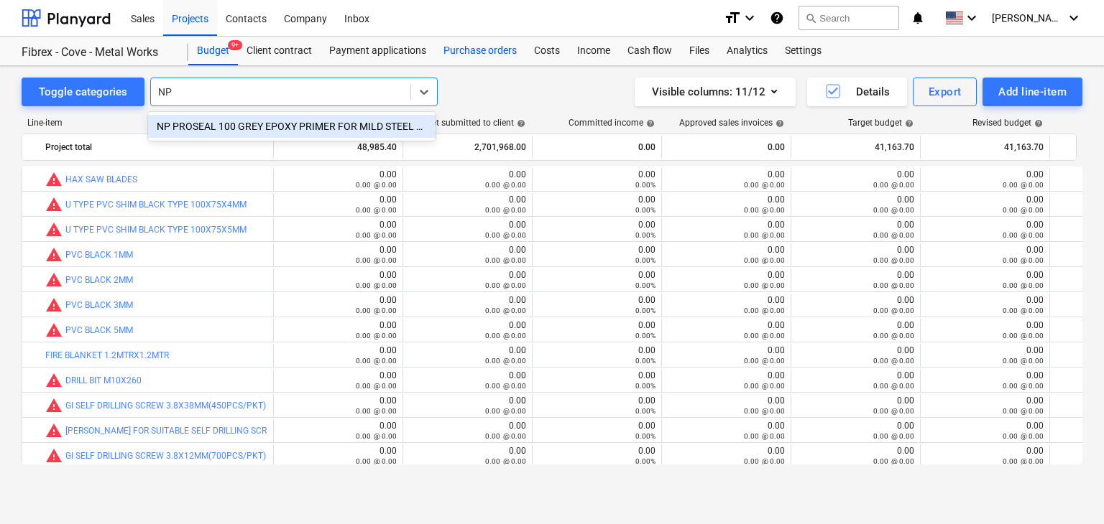
type input "NP"
click at [484, 38] on div "Purchase orders" at bounding box center [480, 51] width 91 height 29
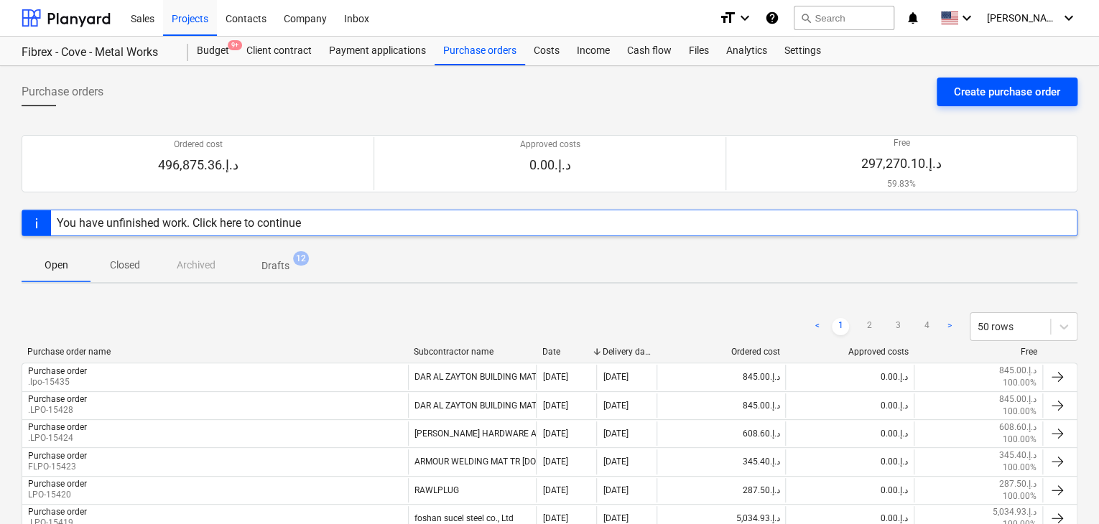
click at [1000, 88] on div "Create purchase order" at bounding box center [1007, 92] width 106 height 19
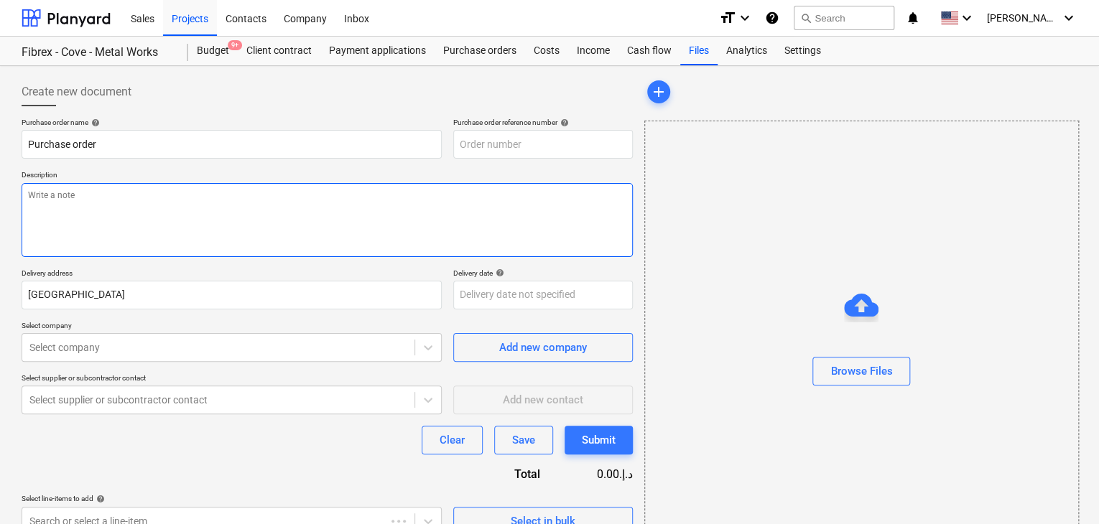
click at [581, 228] on textarea at bounding box center [327, 220] width 611 height 74
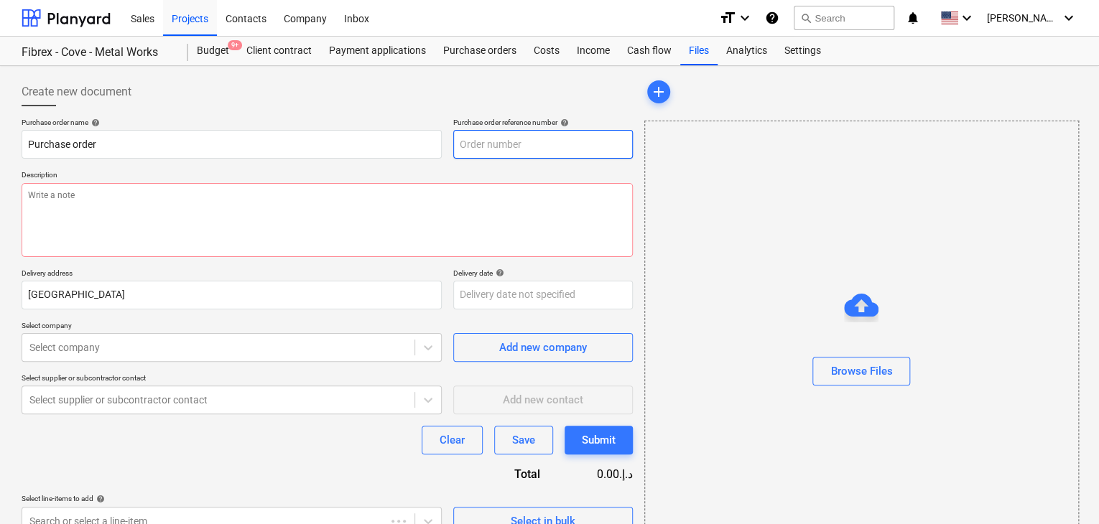
click at [555, 149] on input "text" at bounding box center [543, 144] width 180 height 29
type textarea "x"
type input "FC-01-Metal-PO-293"
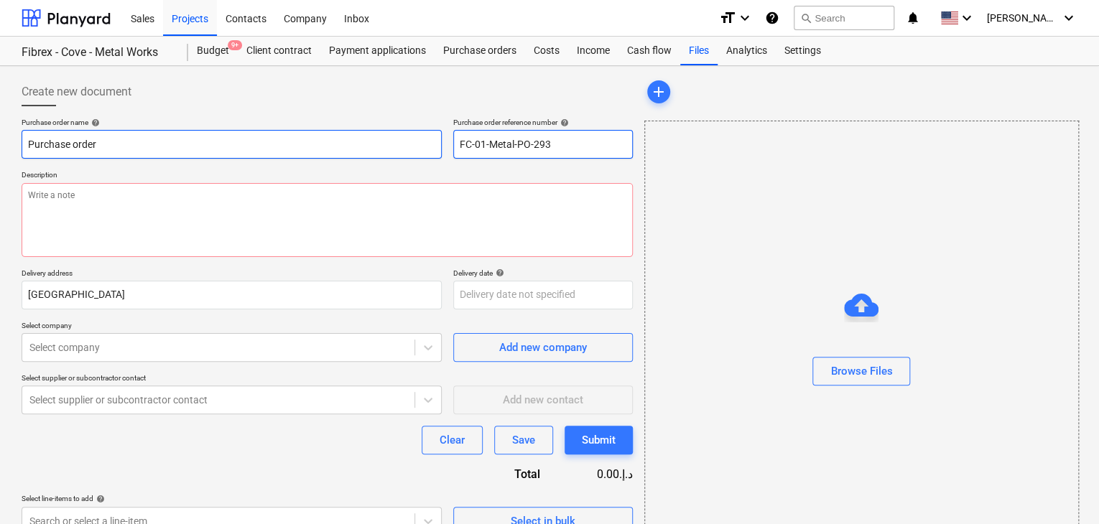
drag, startPoint x: 569, startPoint y: 142, endPoint x: 430, endPoint y: 139, distance: 139.4
click at [430, 139] on div "Purchase order name help Purchase order Purchase order reference number help FC…" at bounding box center [327, 138] width 611 height 41
type textarea "x"
type input "."
type textarea "x"
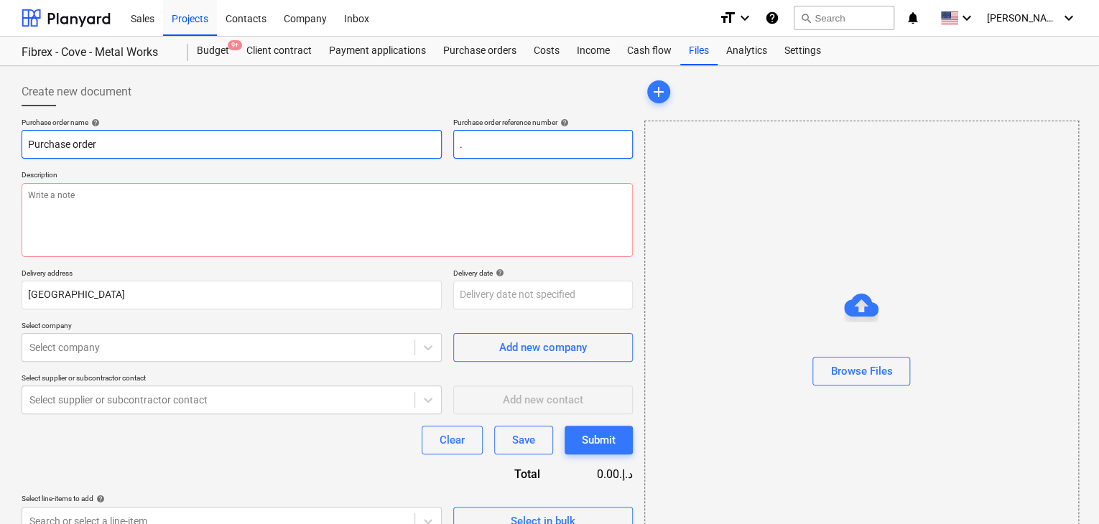
type input ".L"
type textarea "x"
type input ".LP"
type textarea "x"
type input ".LPO"
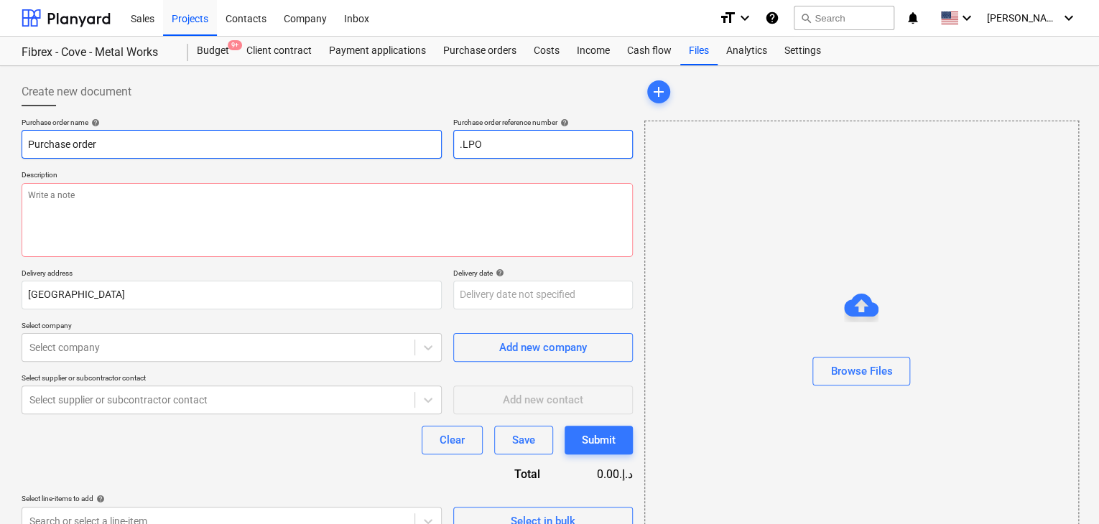
type textarea "x"
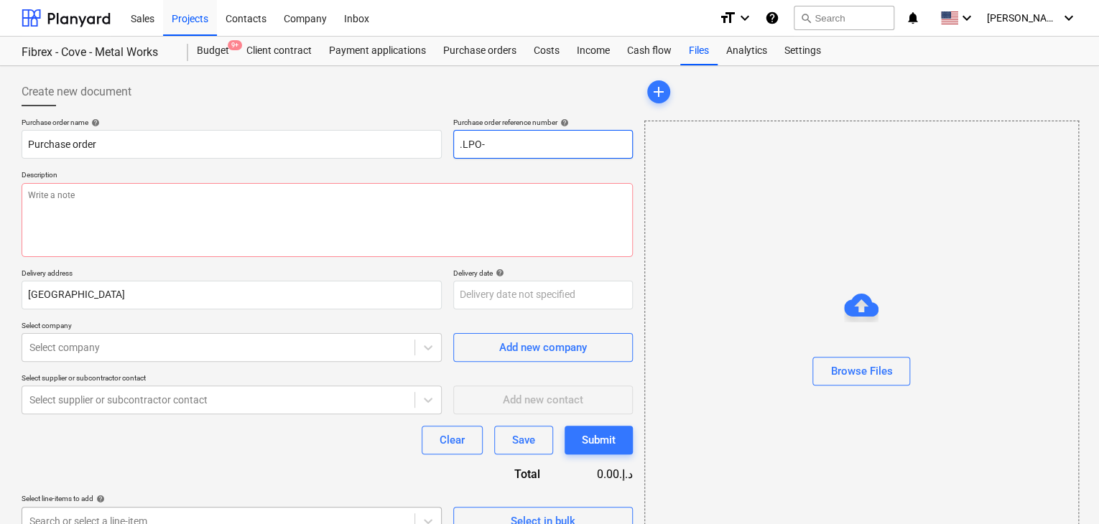
type input ".LPO-"
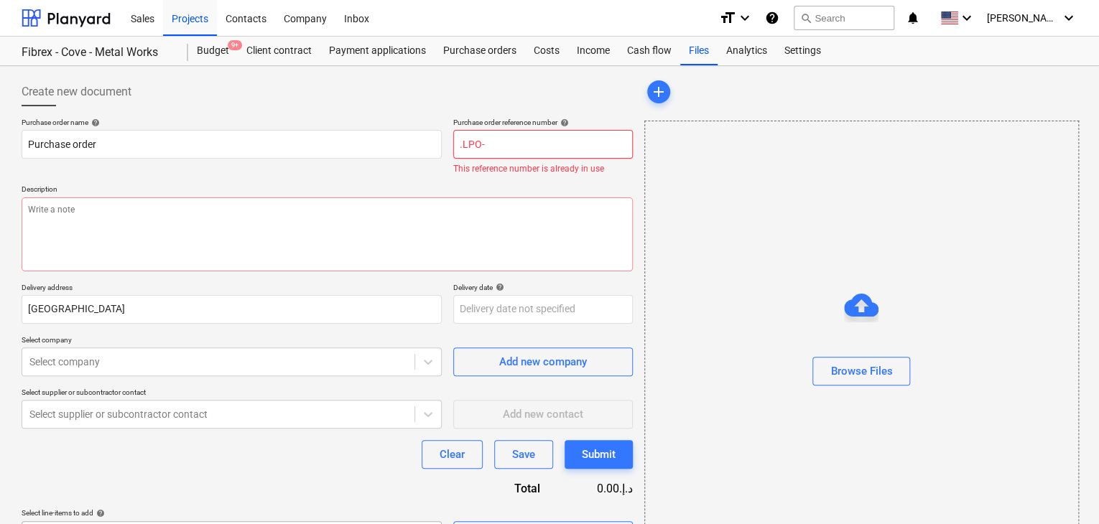
type textarea "x"
type input ".LPO-1"
type textarea "x"
type input ".LPO-15"
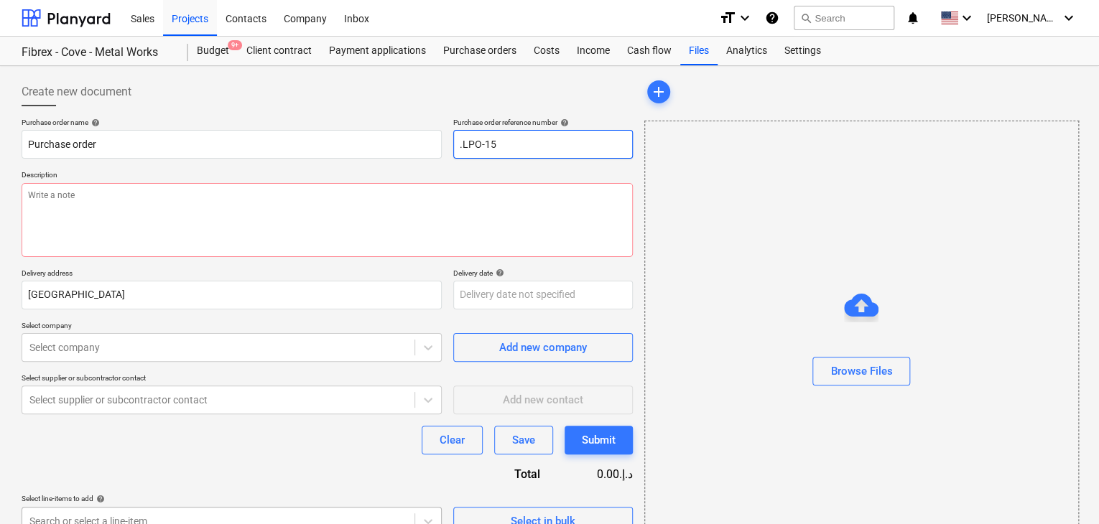
type textarea "x"
type input ".LPO-154"
type textarea "x"
type input ".LPO-1545"
type textarea "x"
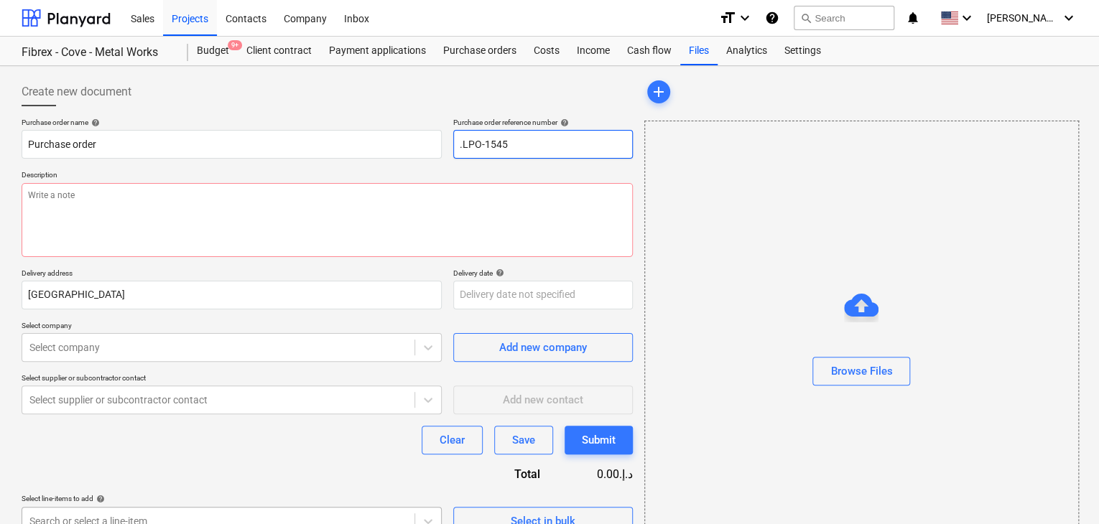
type input ".LPO-15456"
type textarea "x"
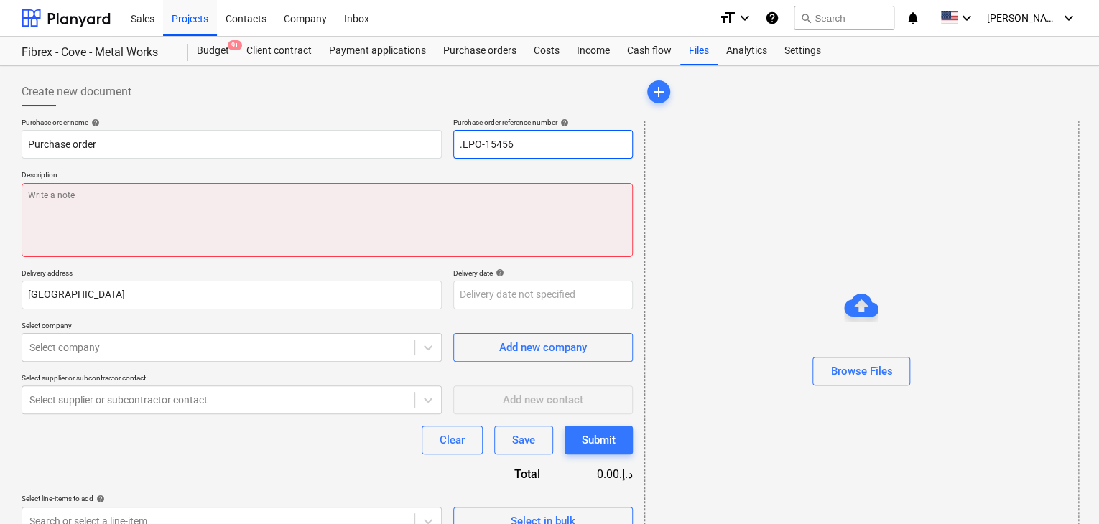
type input ".LPO-15456"
click at [86, 227] on textarea at bounding box center [327, 220] width 611 height 74
type textarea "x"
type textarea "0"
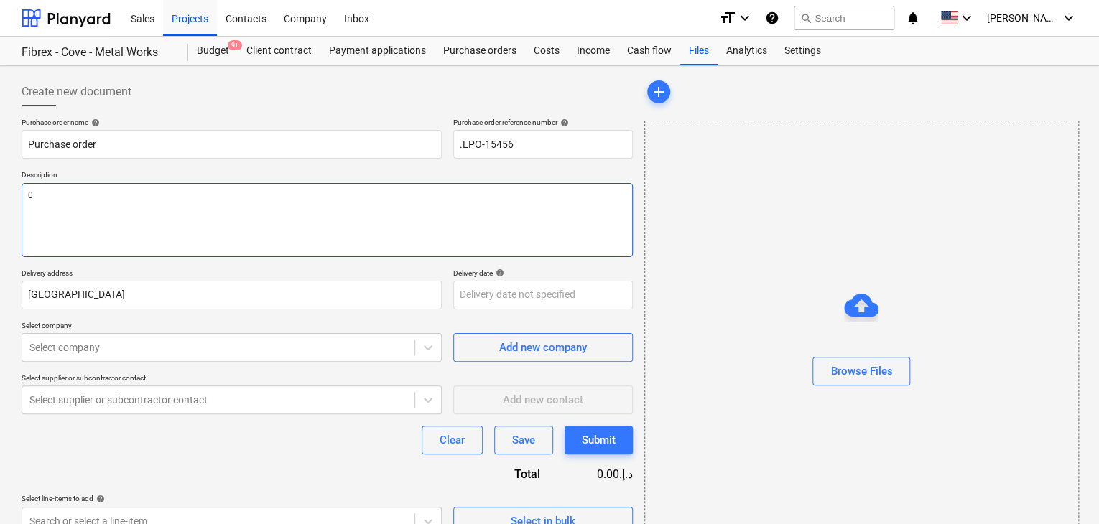
type textarea "x"
type textarea "02"
type textarea "x"
type textarea "02/"
type textarea "x"
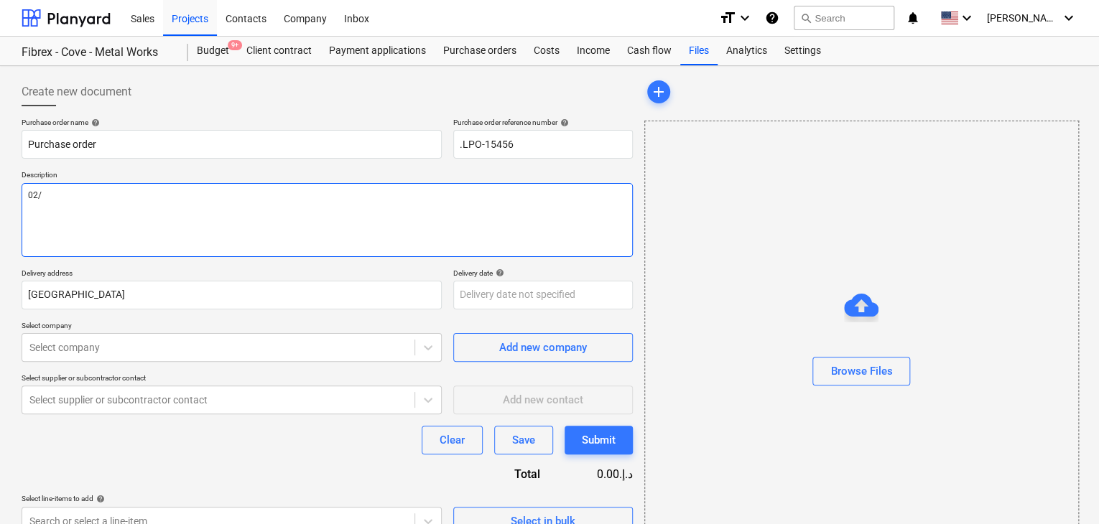
type textarea "02/S"
type textarea "x"
type textarea "02/SE"
type textarea "x"
type textarea "02/SEP"
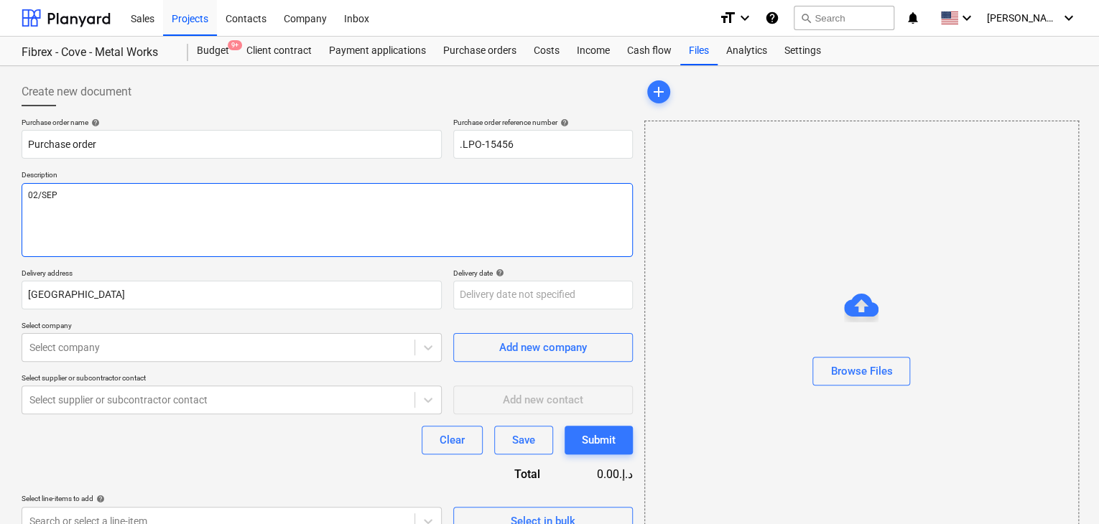
type textarea "x"
type textarea "02/SEP/"
type textarea "x"
type textarea "02/[DATE]"
type textarea "x"
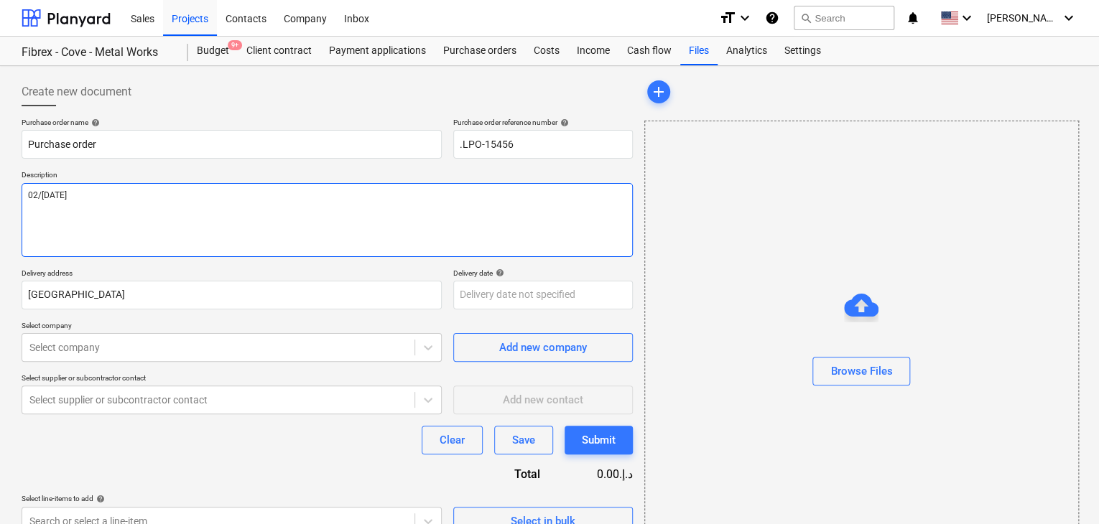
type textarea "[DATE]"
type textarea "x"
type textarea "[DATE]"
type textarea "x"
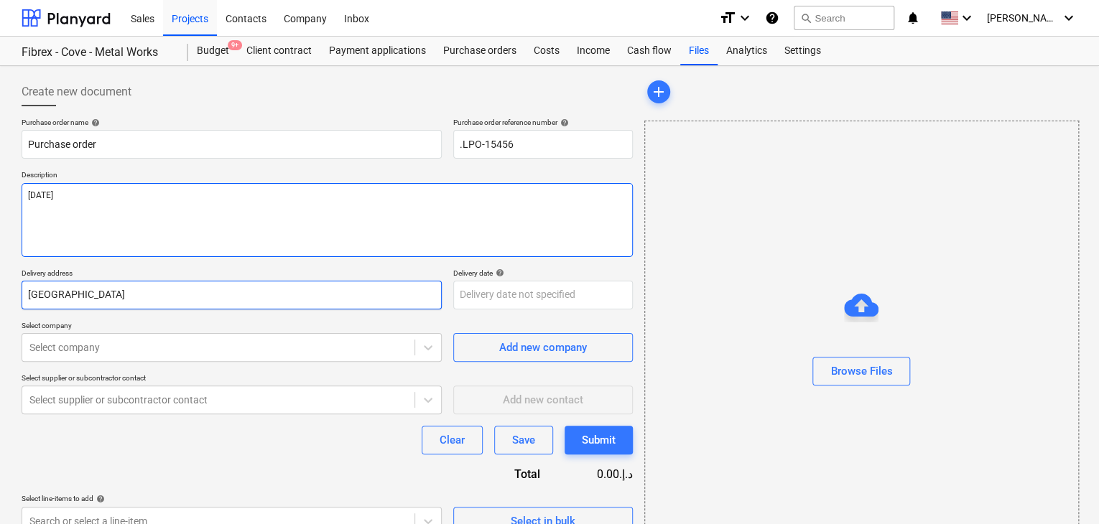
type textarea "[DATE]"
drag, startPoint x: 65, startPoint y: 300, endPoint x: 0, endPoint y: 298, distance: 64.7
click at [0, 298] on div "Create new document Purchase order name help Purchase order Purchase order refe…" at bounding box center [549, 321] width 1099 height 510
type textarea "x"
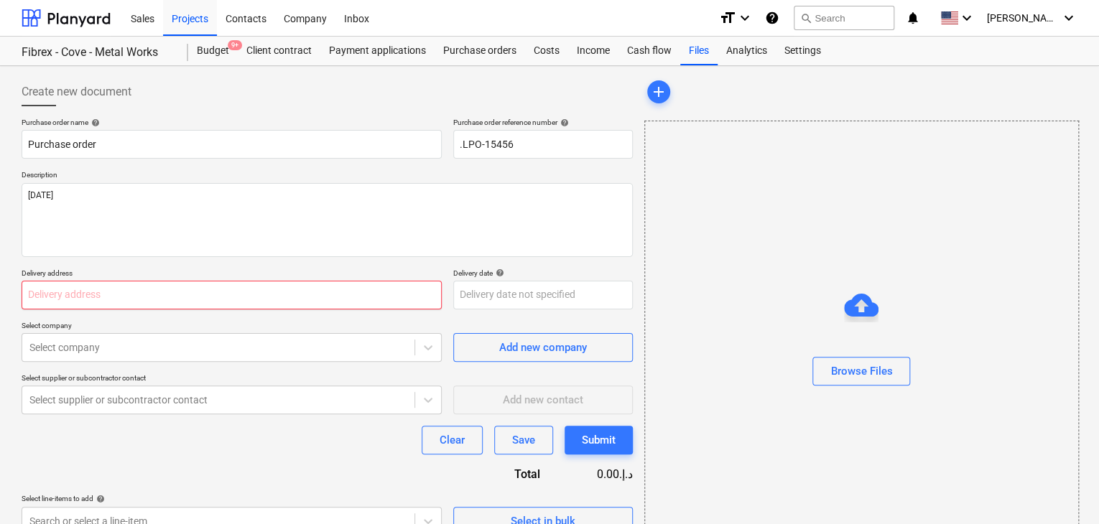
type textarea "x"
type input "L"
type textarea "x"
type input "LU"
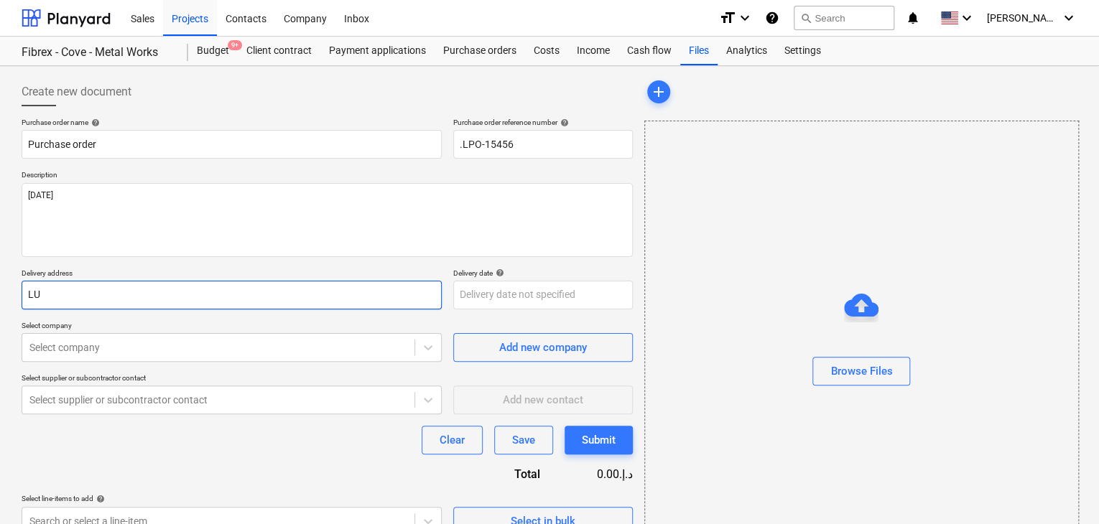
type textarea "x"
type input "LUC"
type textarea "x"
type input "LUCK"
type textarea "x"
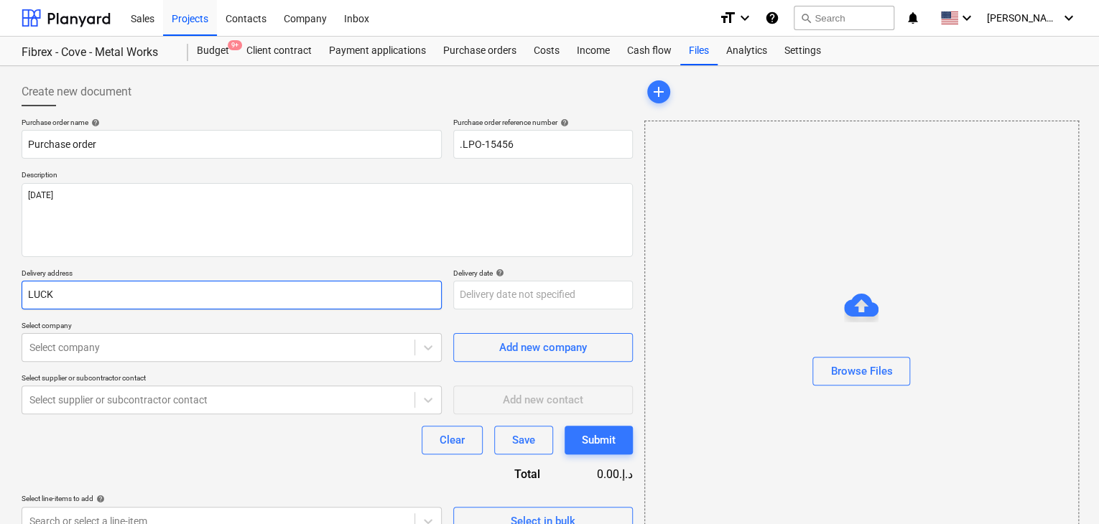
type input "LUCKY"
type textarea "x"
type input "LUCKY E"
type textarea "x"
type input "LUCKY EN"
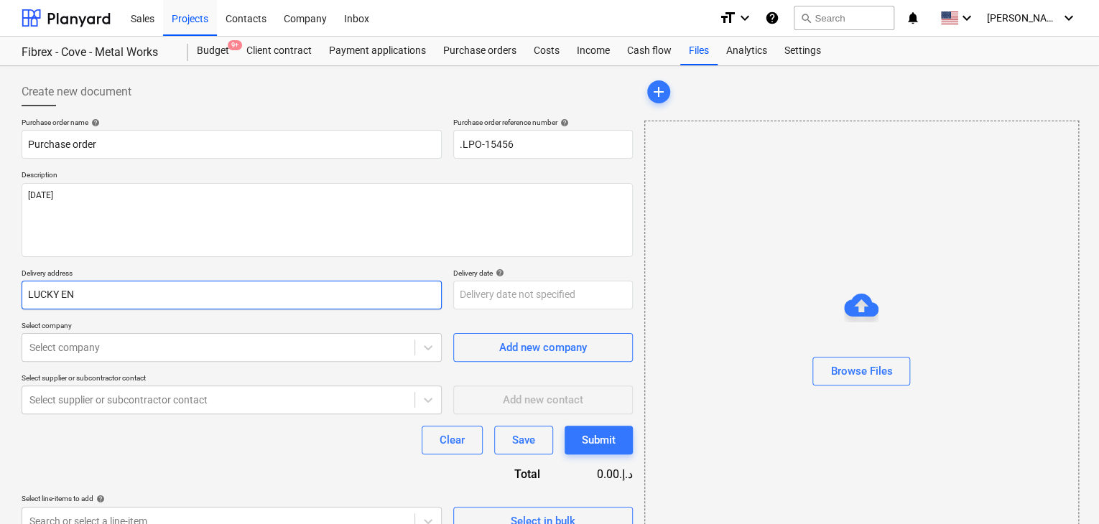
type textarea "x"
type input "LUCKY ENG"
type textarea "x"
type input "LUCKY ENGI"
type textarea "x"
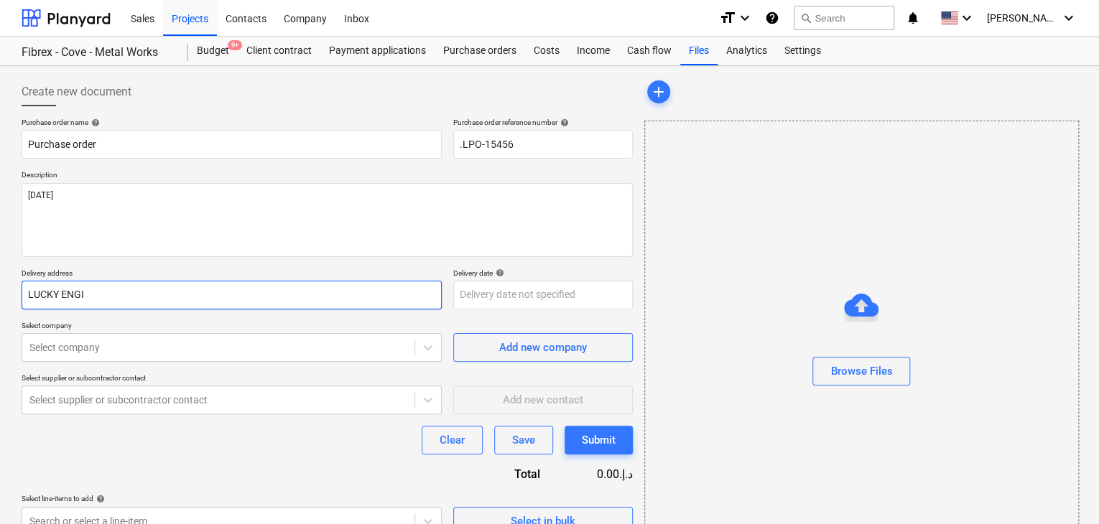
type input "LUCKY ENGIN"
type textarea "x"
type input "LUCKY ENGINE"
type textarea "x"
type input "LUCKY ENGINEE"
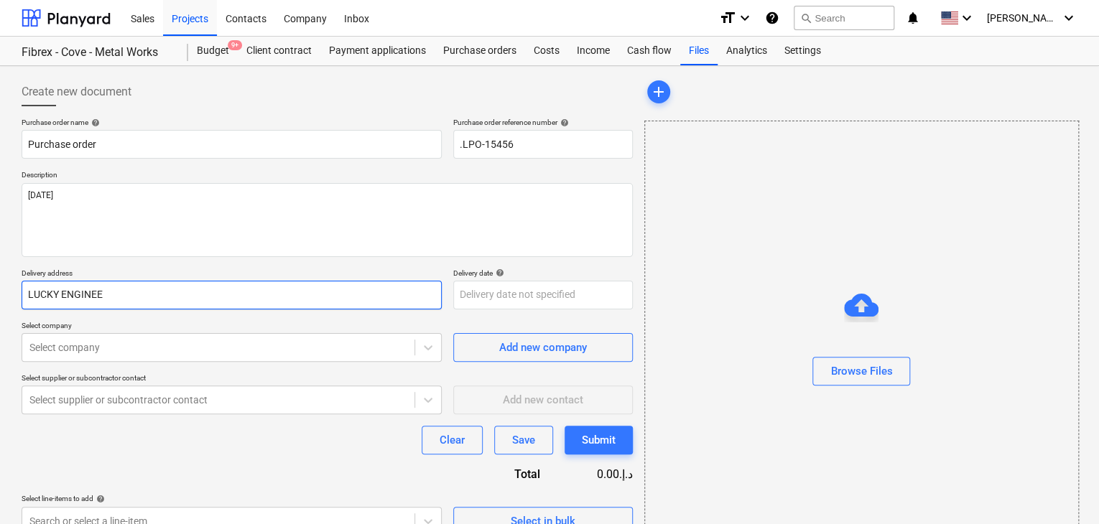
type textarea "x"
type input "LUCKY ENGINEER"
type textarea "x"
type input "LUCKY ENGINEERI"
type textarea "x"
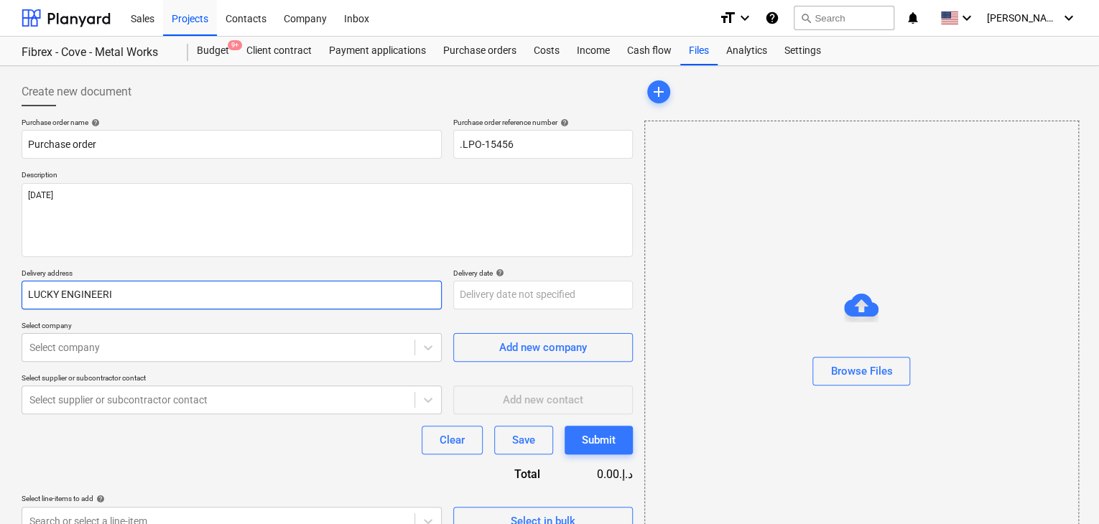
type input "LUCKY ENGINEERIN"
type textarea "x"
type input "LUCKY ENGINEERING"
type textarea "x"
type input "LUCKY ENGINEERING"
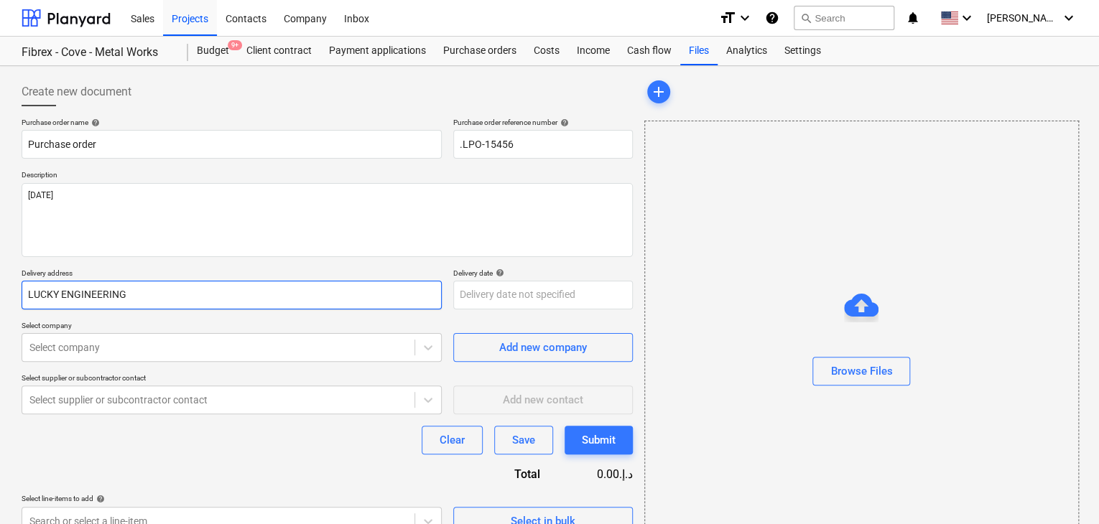
type textarea "x"
type input "LUCKY ENGINEERING S"
type textarea "x"
type input "LUCKY ENGINEERING SE"
type textarea "x"
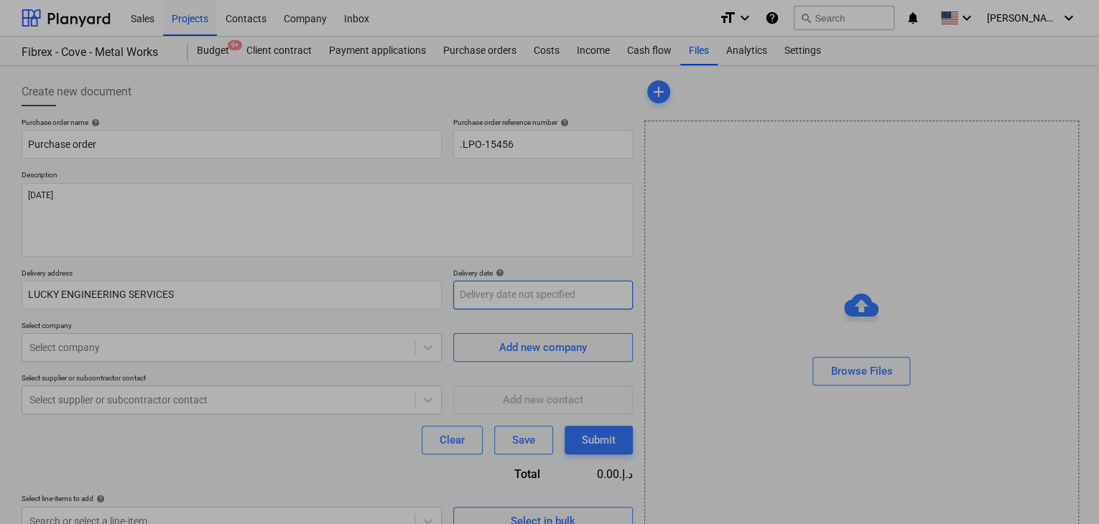
click at [466, 286] on body "Sales Projects Contacts Company Inbox format_size keyboard_arrow_down help sear…" at bounding box center [549, 262] width 1099 height 524
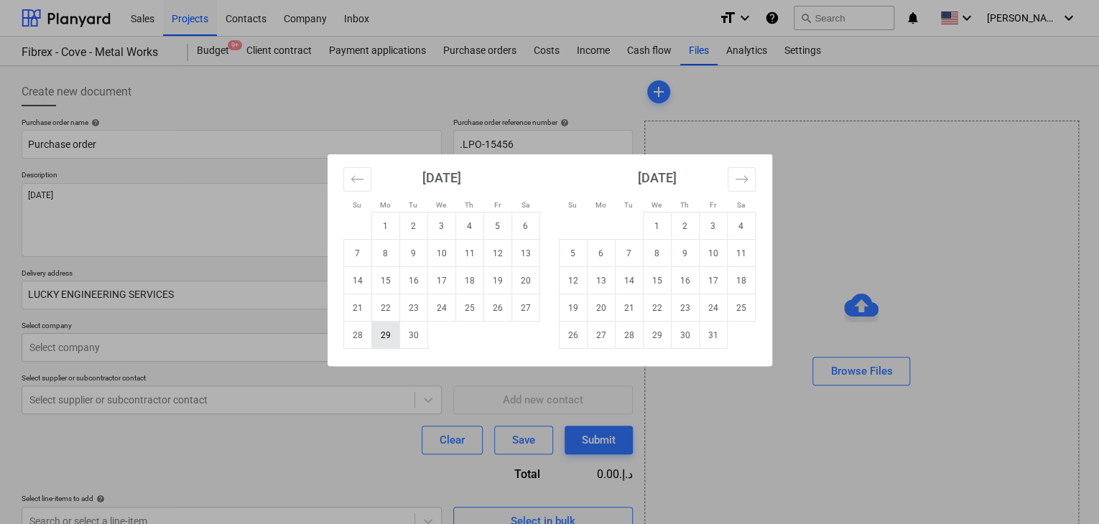
click at [391, 339] on td "29" at bounding box center [385, 335] width 28 height 27
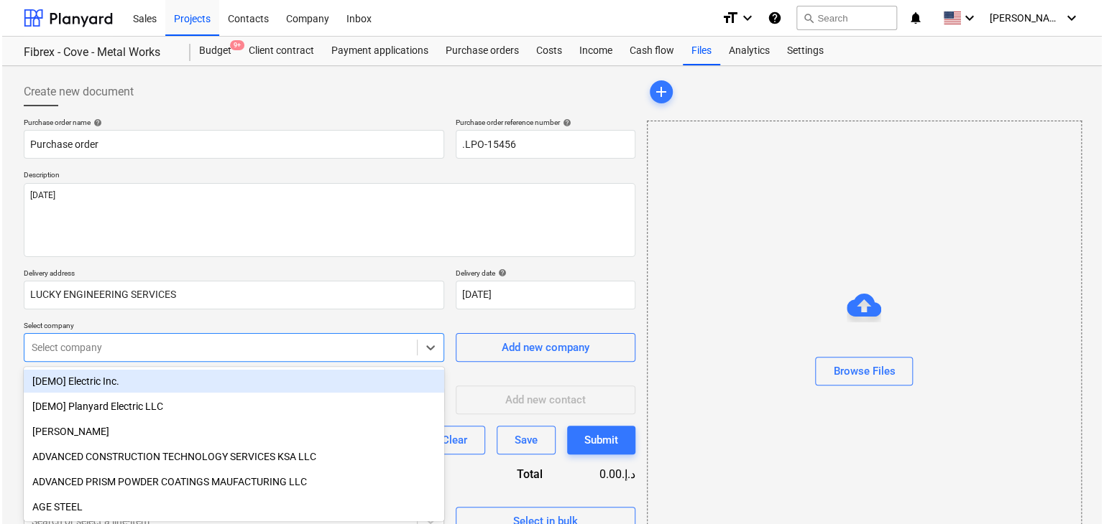
scroll to position [51, 0]
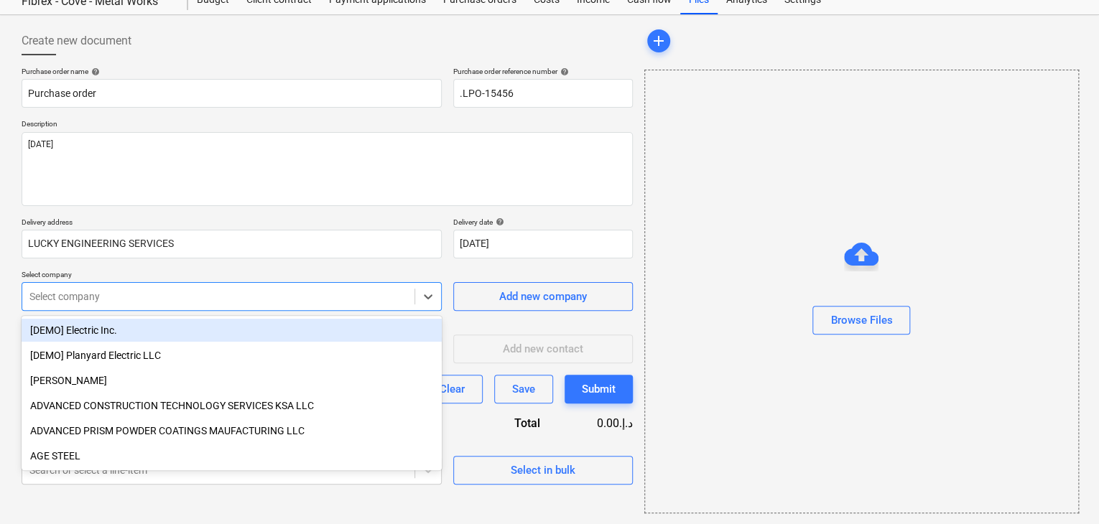
click at [82, 343] on body "Sales Projects Contacts Company Inbox format_size keyboard_arrow_down help sear…" at bounding box center [549, 211] width 1099 height 524
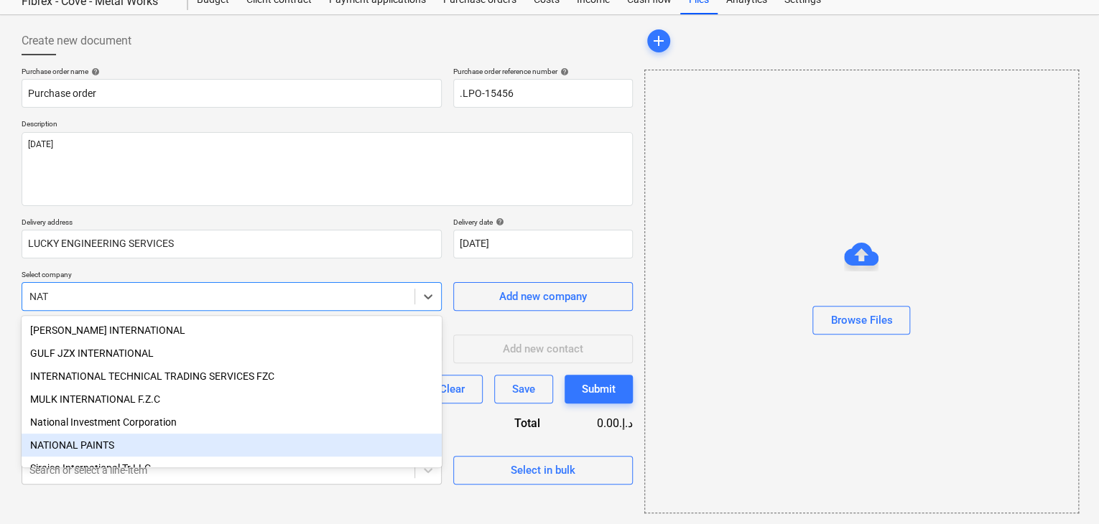
click at [95, 455] on div "NATIONAL PAINTS" at bounding box center [232, 445] width 420 height 23
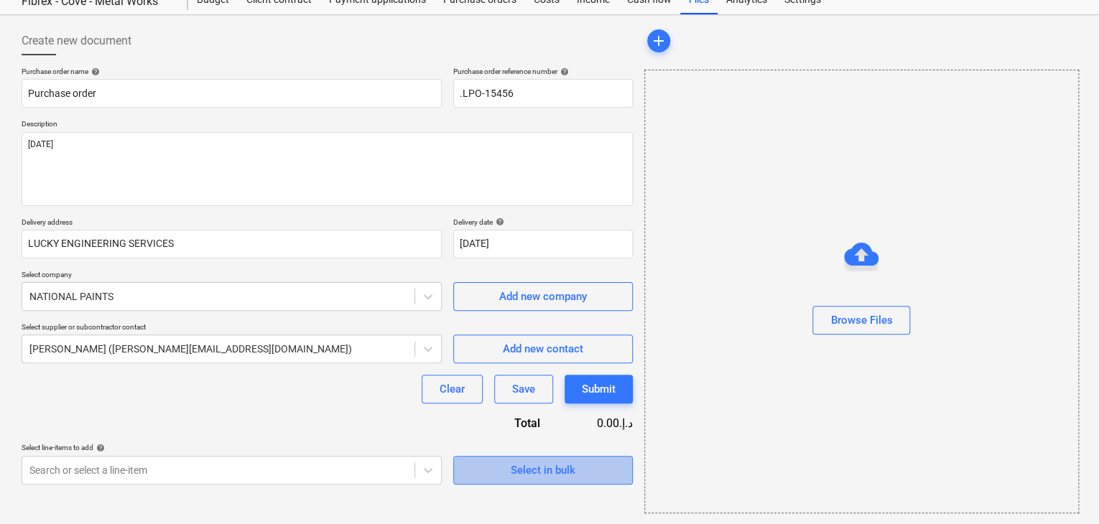
click at [550, 474] on div "Select in bulk" at bounding box center [543, 470] width 65 height 19
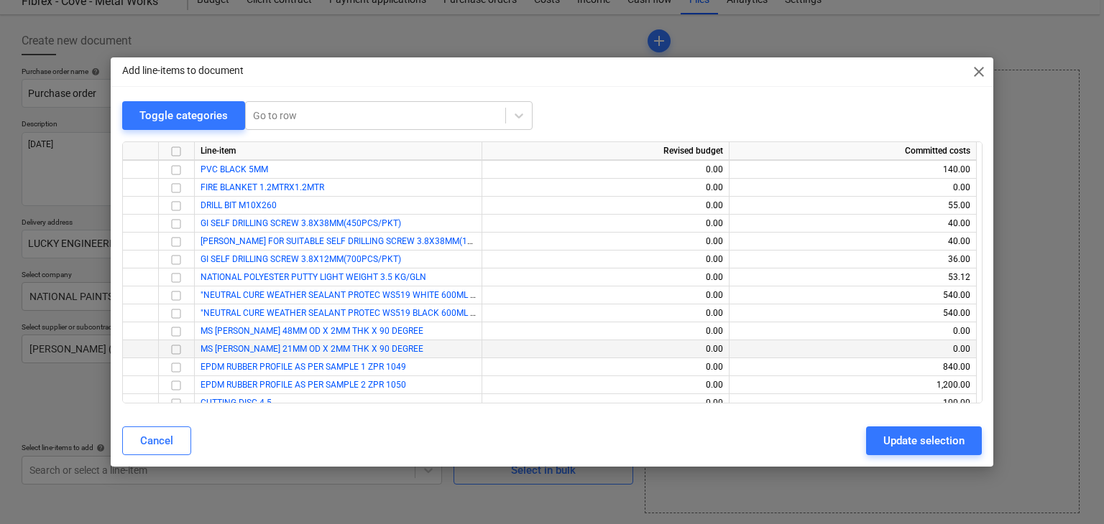
scroll to position [16640, 0]
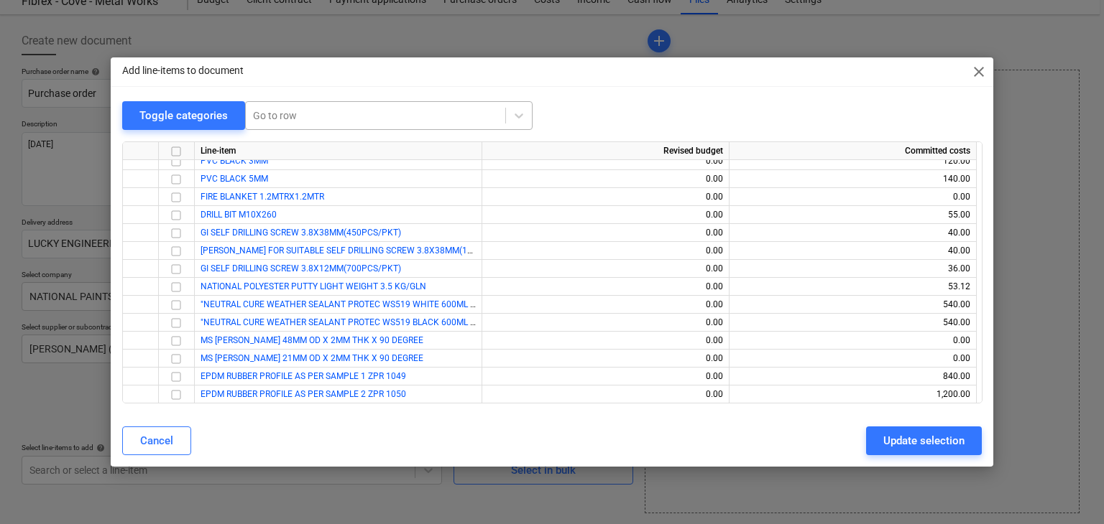
click at [288, 115] on div at bounding box center [375, 115] width 245 height 14
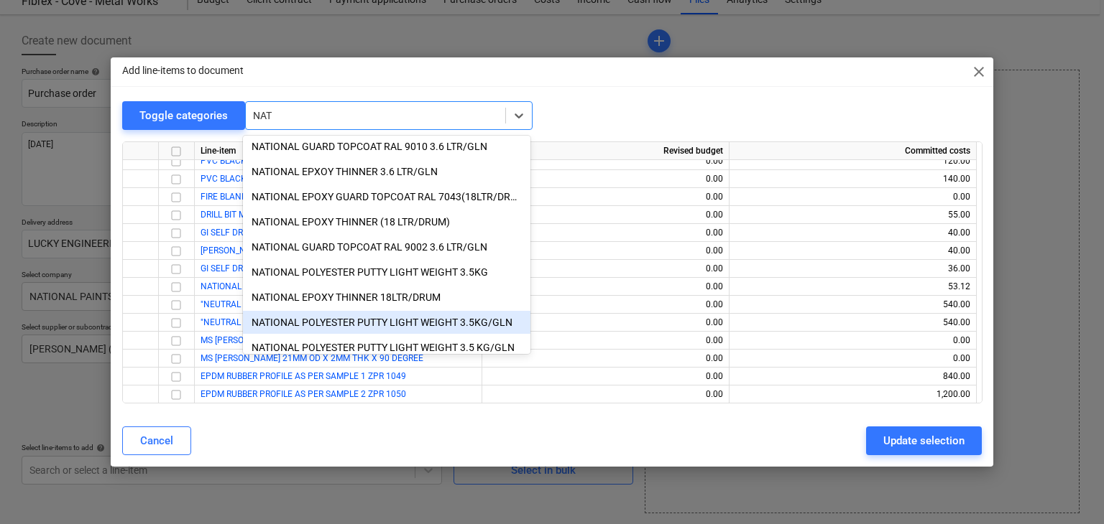
scroll to position [438, 0]
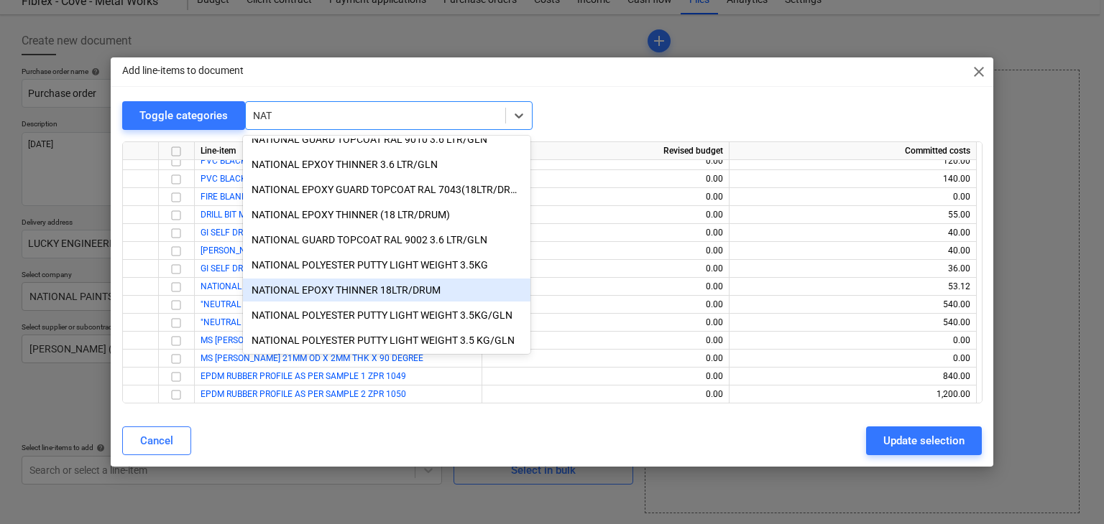
click at [396, 286] on div "NATIONAL EPOXY THINNER 18LTR/DRUM" at bounding box center [386, 290] width 287 height 23
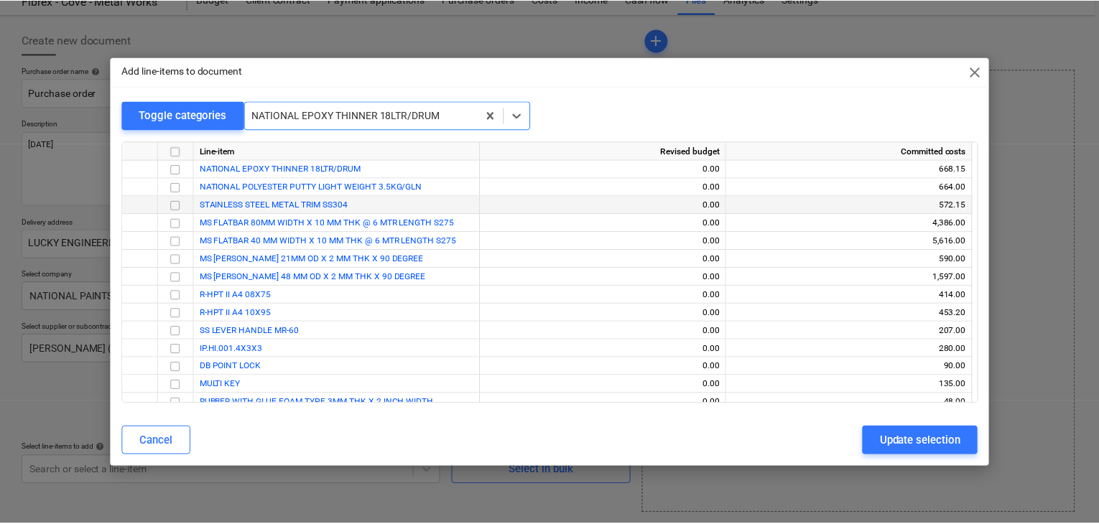
scroll to position [15626, 0]
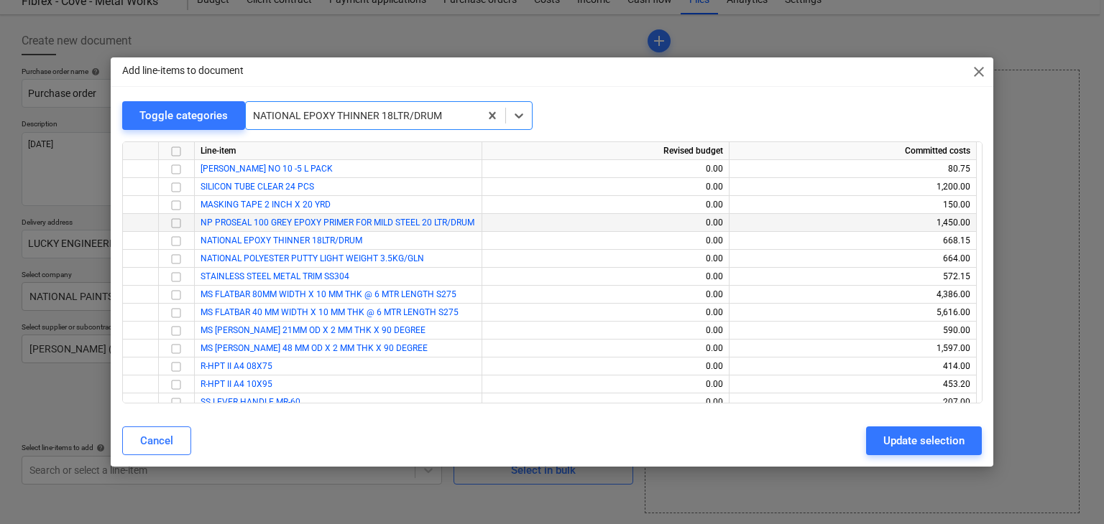
click at [176, 218] on input "checkbox" at bounding box center [175, 223] width 17 height 17
click at [179, 243] on input "checkbox" at bounding box center [175, 241] width 17 height 17
drag, startPoint x: 952, startPoint y: 448, endPoint x: 817, endPoint y: 432, distance: 136.1
click at [951, 447] on div "Update selection" at bounding box center [923, 441] width 81 height 19
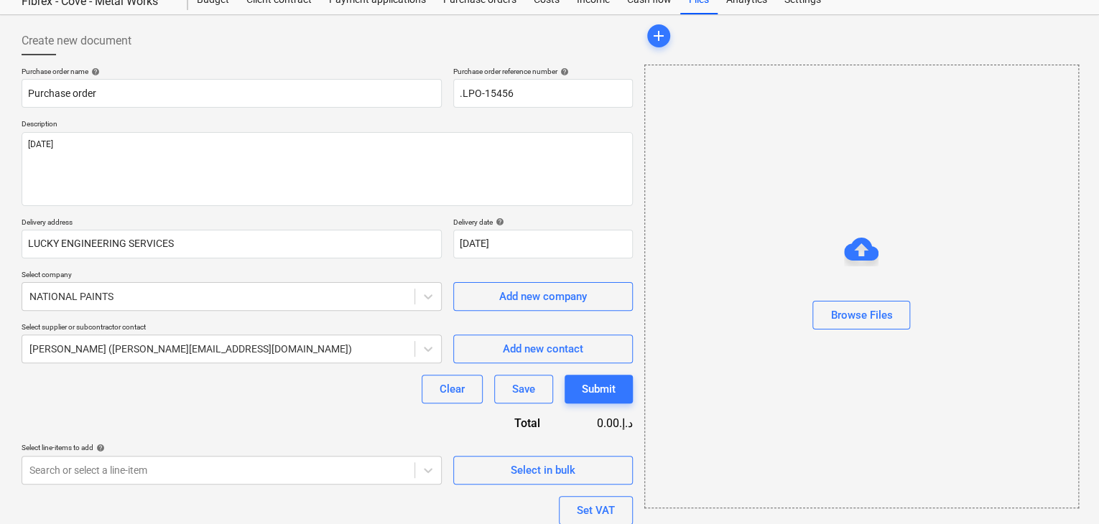
scroll to position [175, 0]
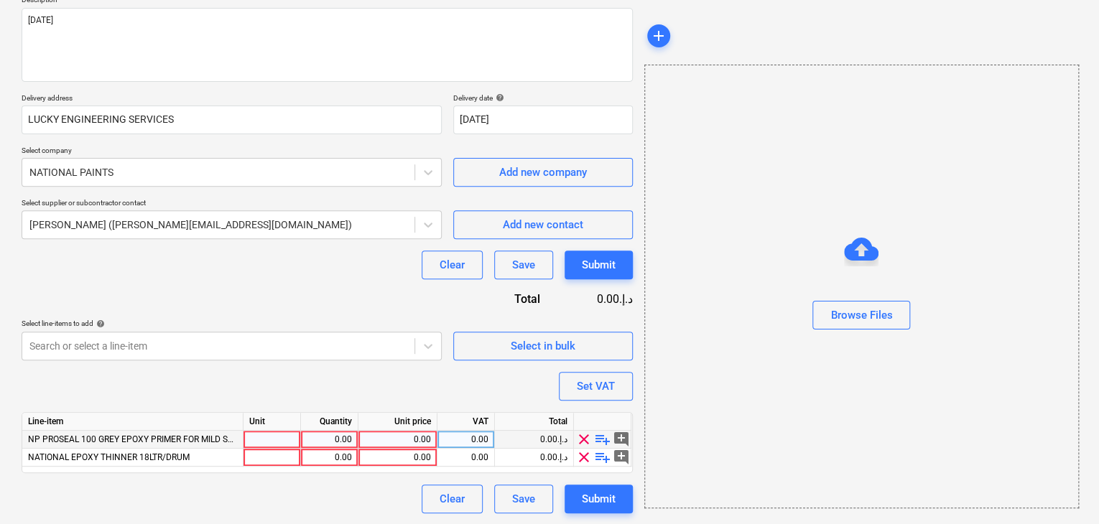
click at [267, 433] on div at bounding box center [272, 440] width 57 height 18
click at [322, 431] on div "0.00" at bounding box center [329, 440] width 45 height 18
click at [388, 438] on div "0.00" at bounding box center [397, 440] width 67 height 18
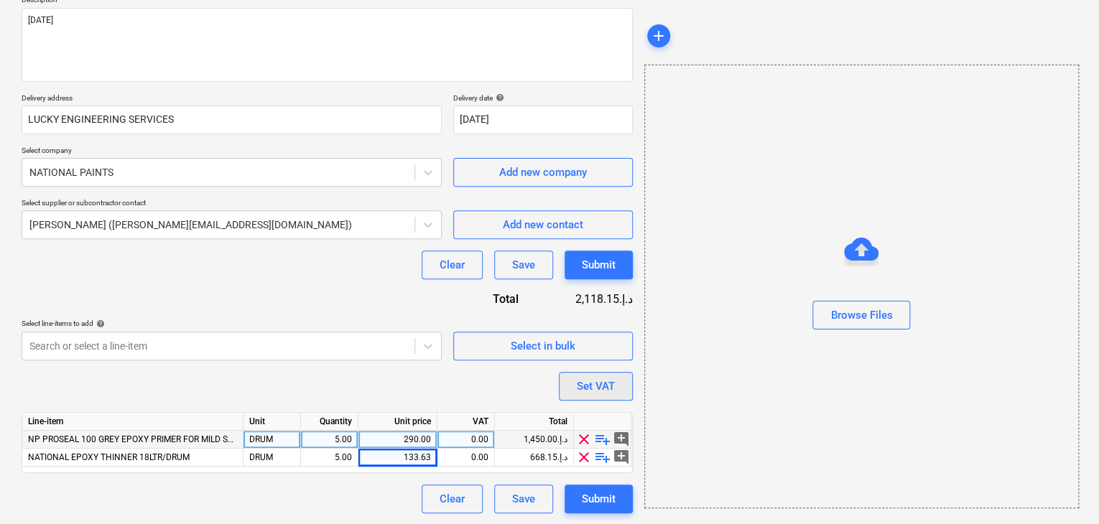
drag, startPoint x: 703, startPoint y: 410, endPoint x: 626, endPoint y: 397, distance: 78.0
click at [690, 409] on div "Browse Files" at bounding box center [861, 287] width 435 height 444
click at [612, 389] on div "Set VAT" at bounding box center [596, 386] width 38 height 19
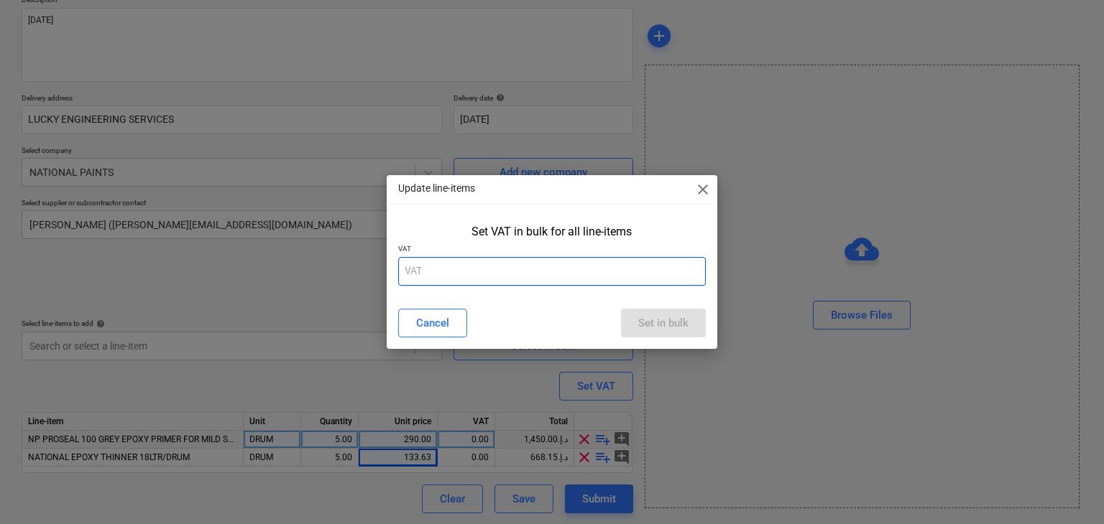
click at [509, 269] on input "text" at bounding box center [552, 271] width 308 height 29
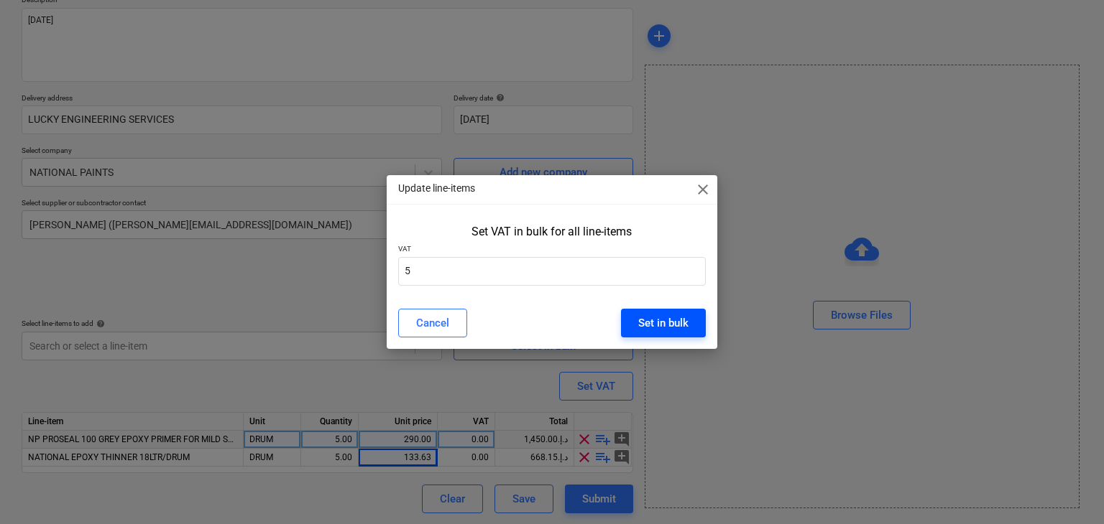
click at [667, 311] on button "Set in bulk" at bounding box center [663, 323] width 85 height 29
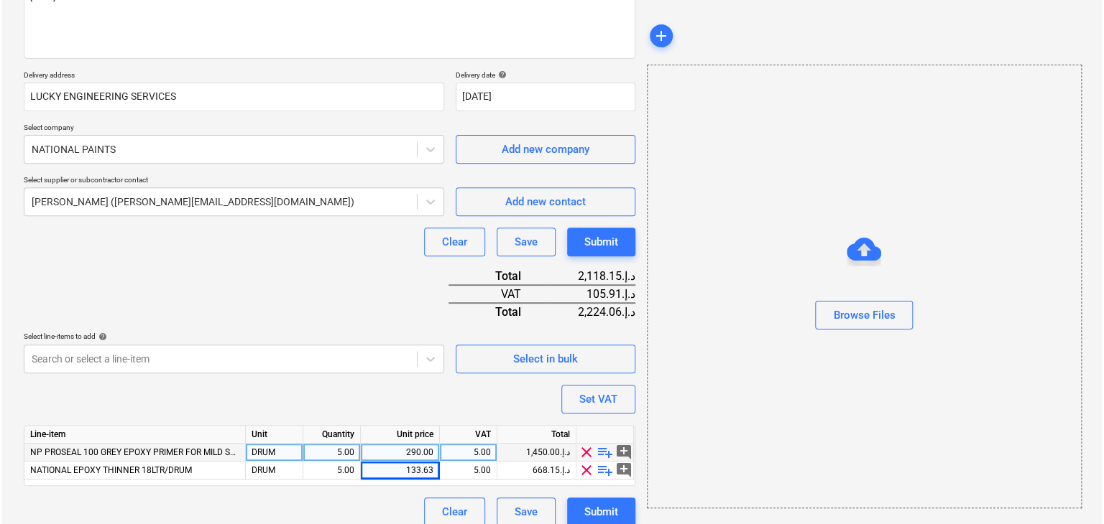
scroll to position [211, 0]
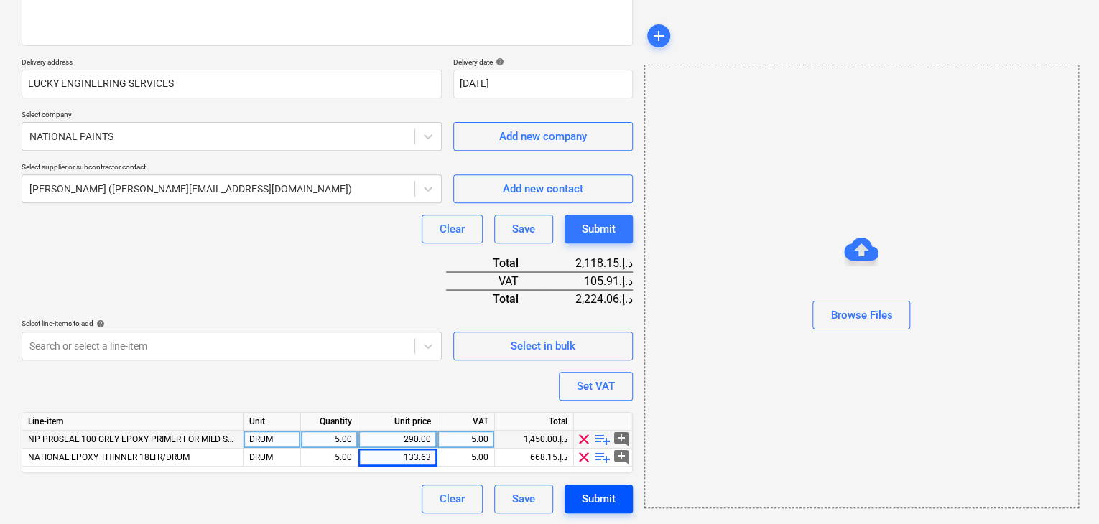
click at [598, 499] on div "Submit" at bounding box center [599, 499] width 34 height 19
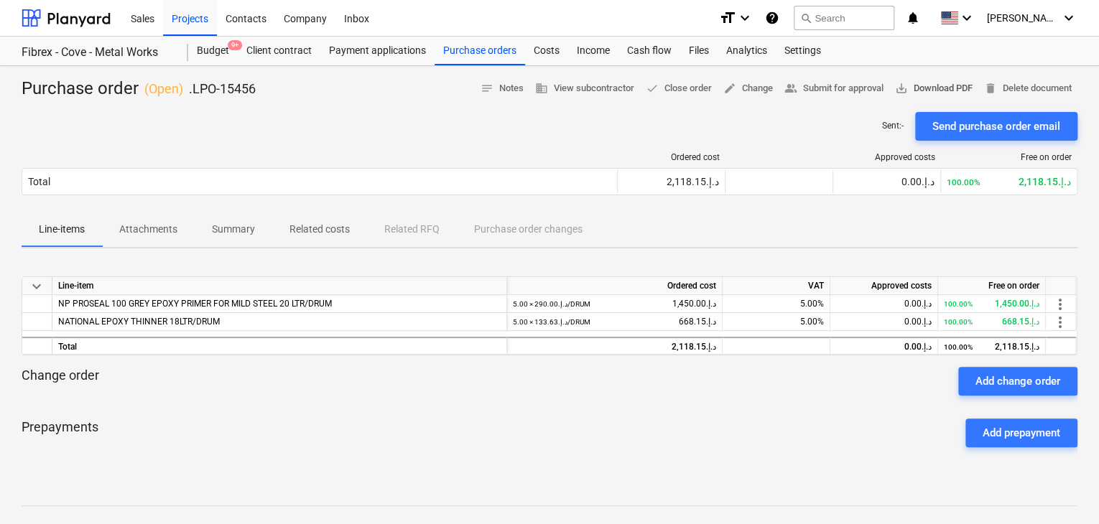
click at [945, 86] on span "save_alt Download PDF" at bounding box center [934, 88] width 78 height 17
click at [213, 50] on div "Budget 9+" at bounding box center [213, 51] width 50 height 29
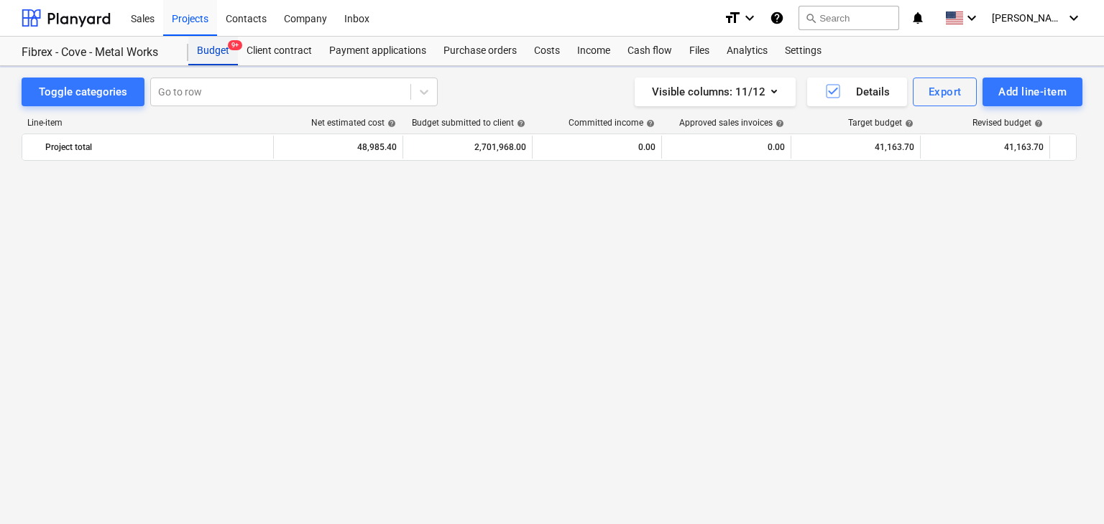
scroll to position [20243, 0]
